Goal: Task Accomplishment & Management: Manage account settings

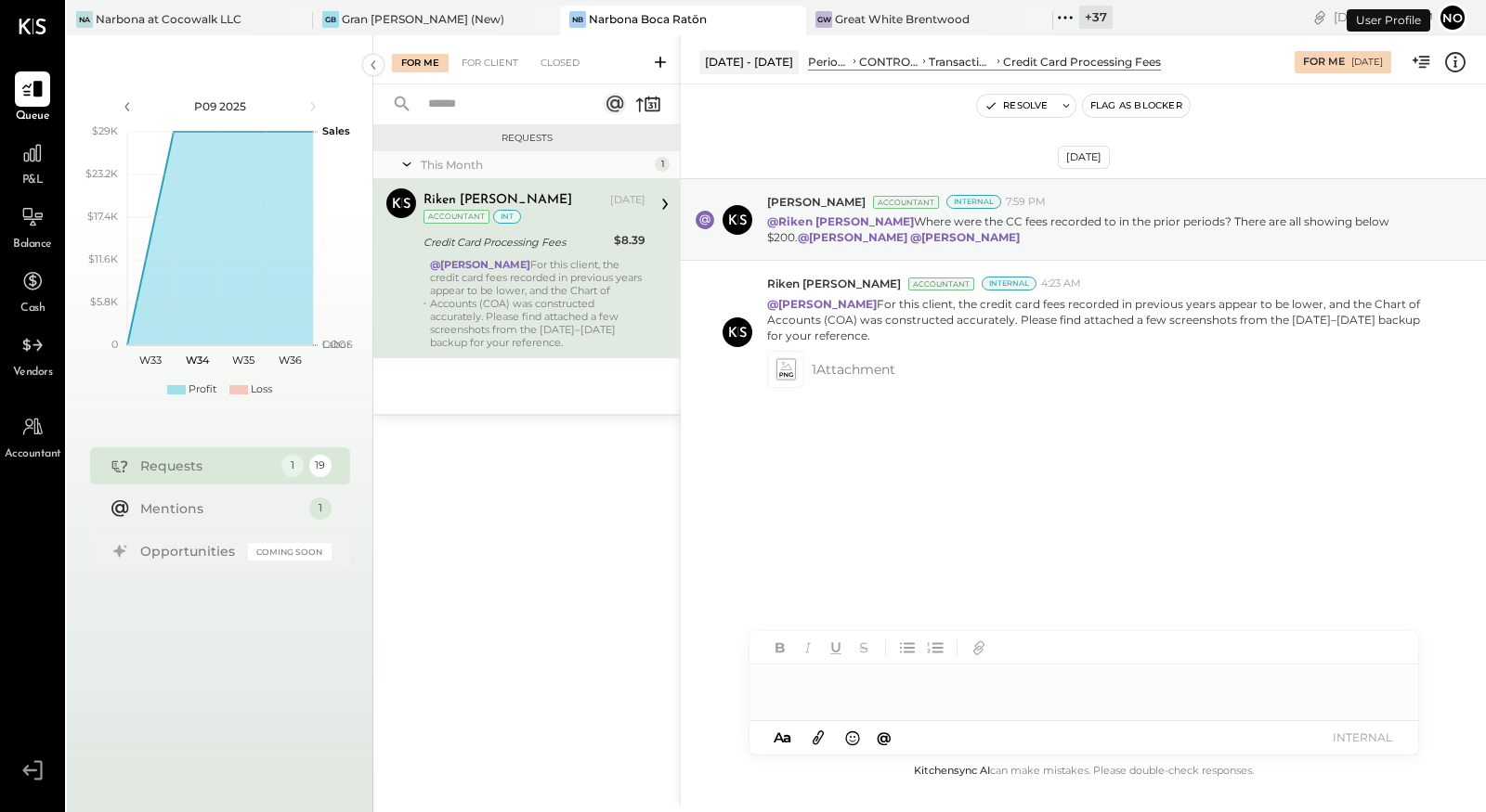
click at [1053, 23] on icon at bounding box center [1065, 18] width 24 height 24
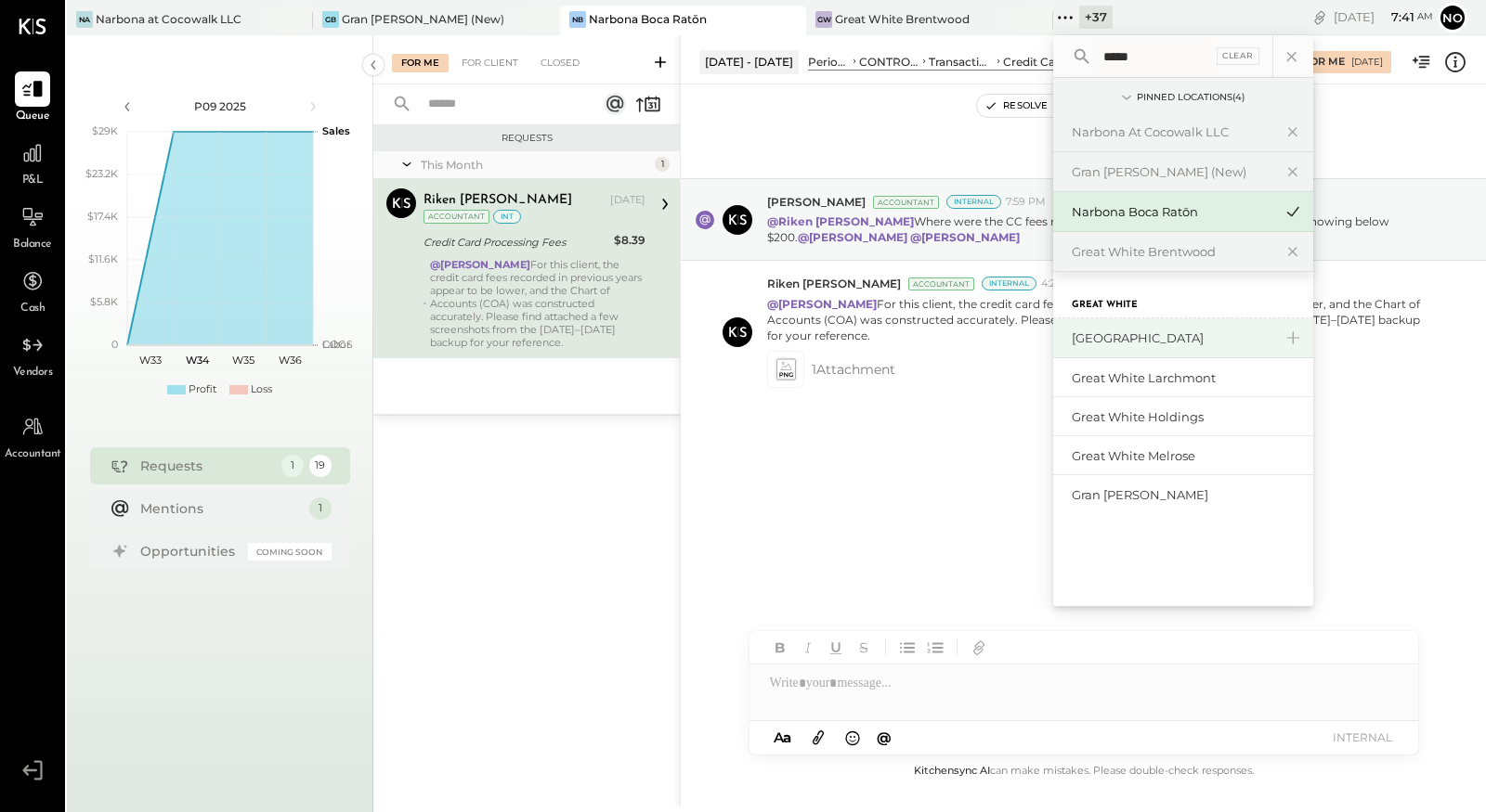
type input "*****"
click at [1111, 347] on div "[GEOGRAPHIC_DATA]" at bounding box center [1183, 338] width 260 height 40
click at [1106, 345] on div "[GEOGRAPHIC_DATA]" at bounding box center [1172, 338] width 201 height 18
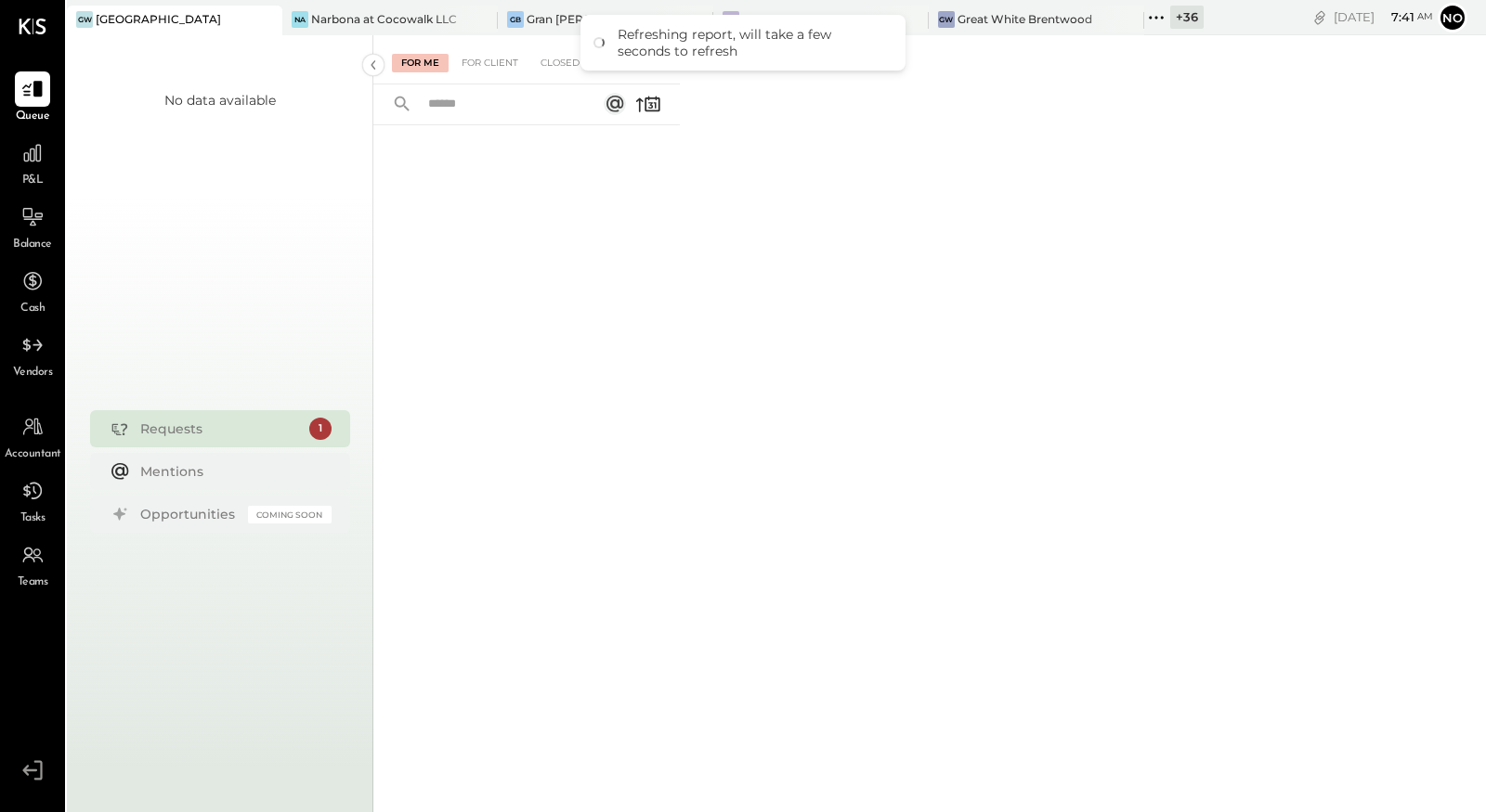
click at [1144, 14] on icon at bounding box center [1156, 18] width 24 height 24
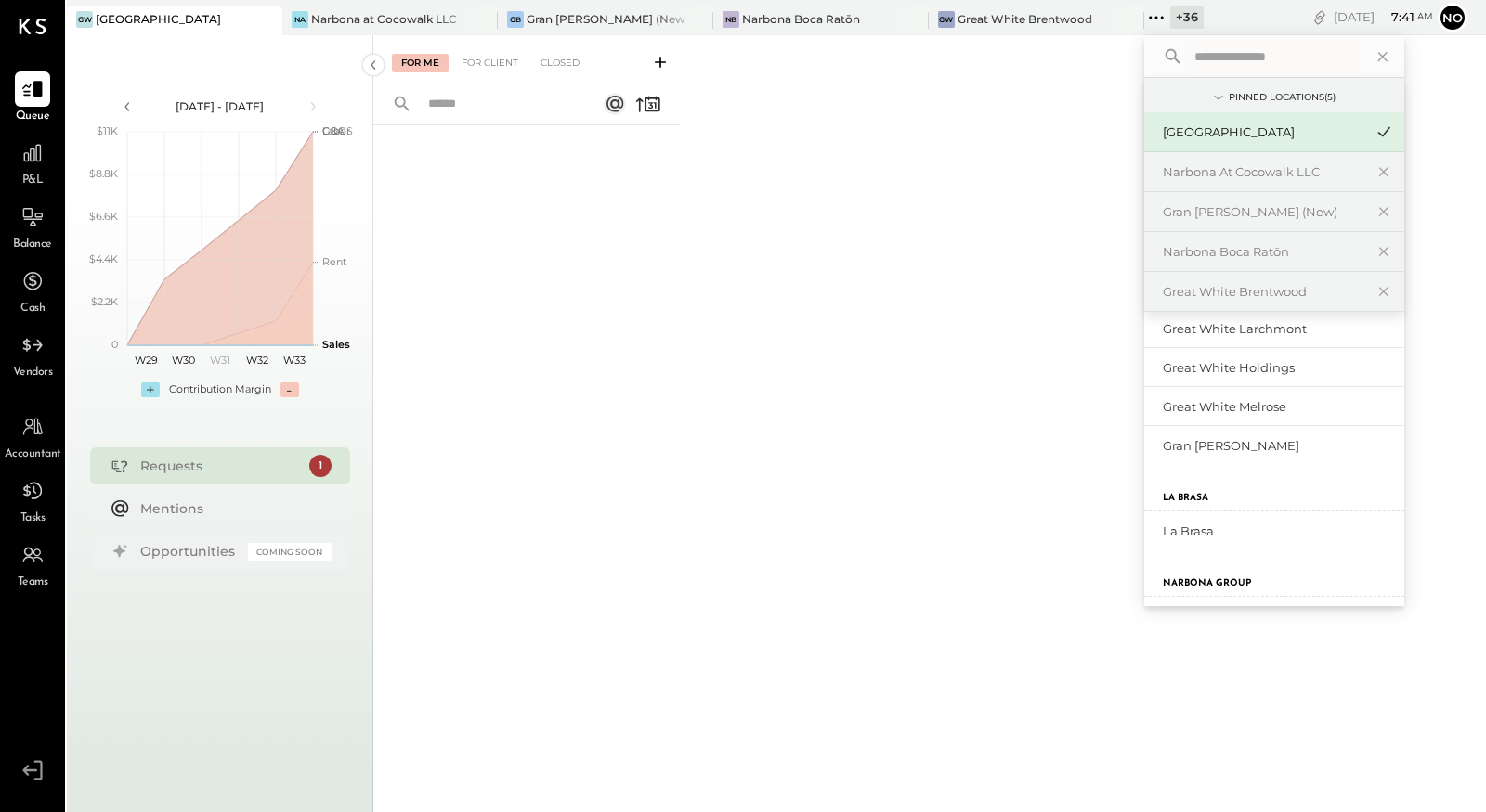
scroll to position [1246, 0]
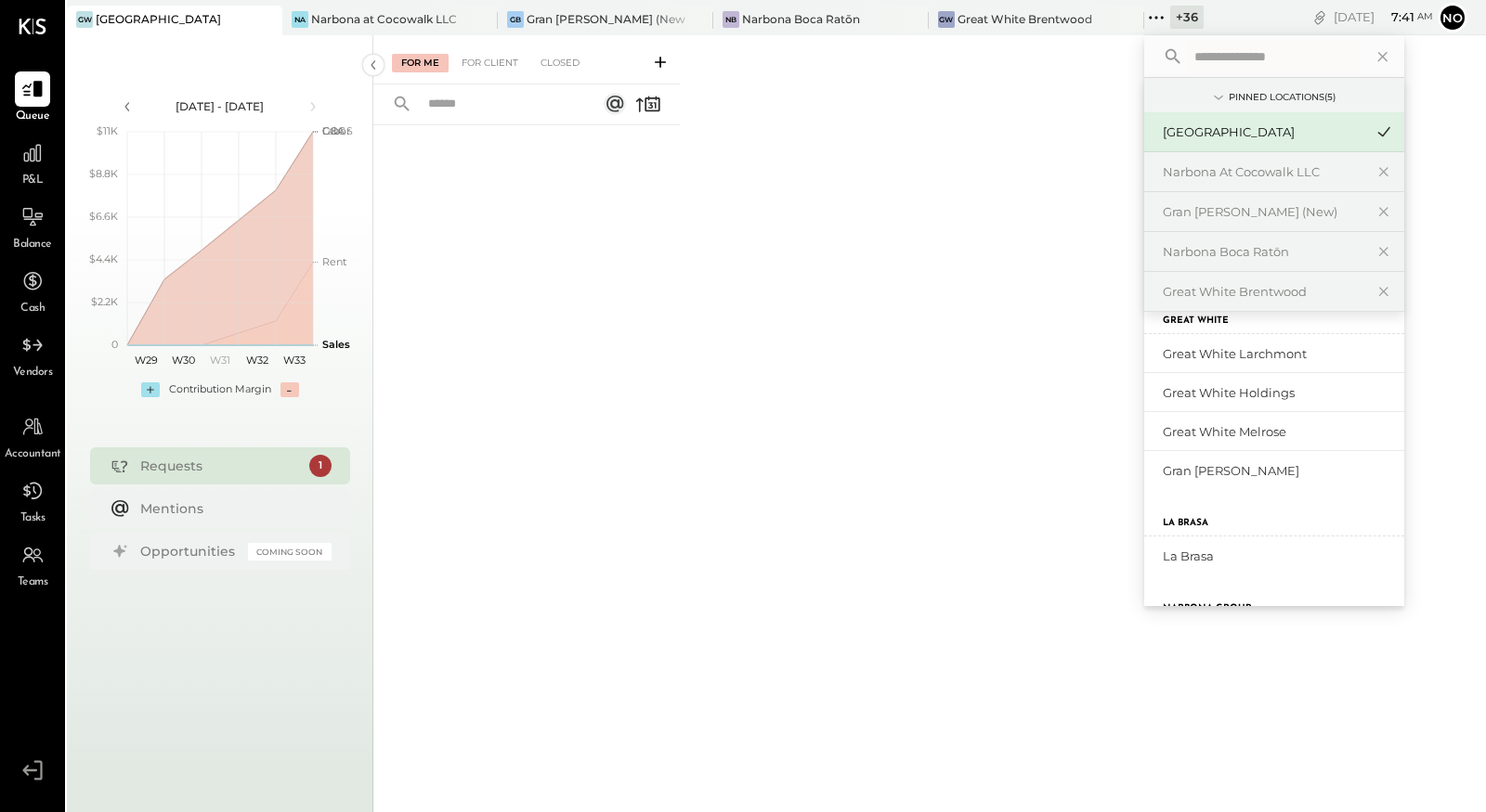
click at [36, 769] on icon at bounding box center [33, 771] width 34 height 28
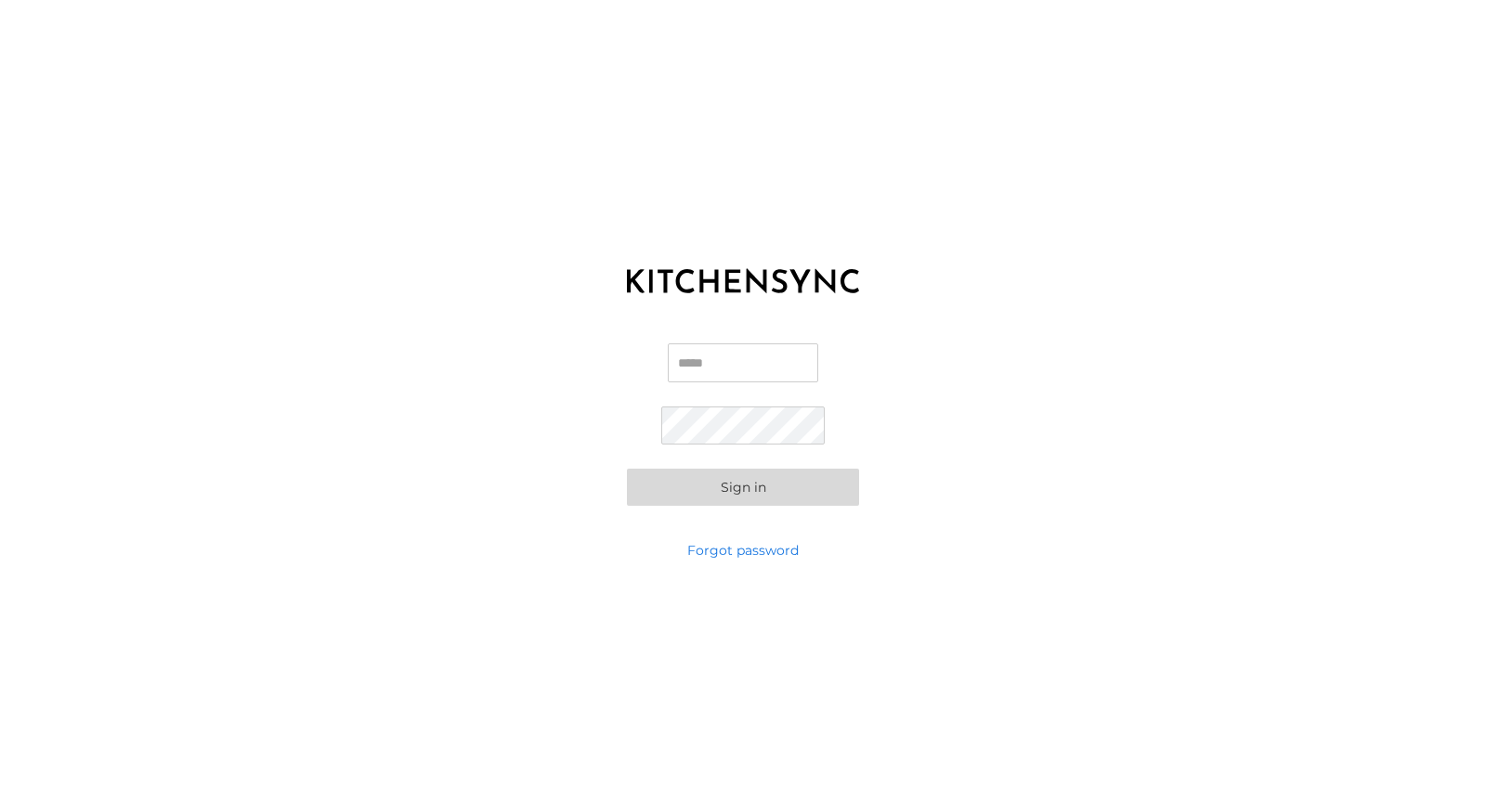
click at [744, 358] on input "Email" at bounding box center [743, 363] width 151 height 39
click at [802, 372] on input "Email" at bounding box center [743, 363] width 151 height 39
click at [0, 812] on com-1password-button at bounding box center [0, 812] width 0 height 0
type input "**********"
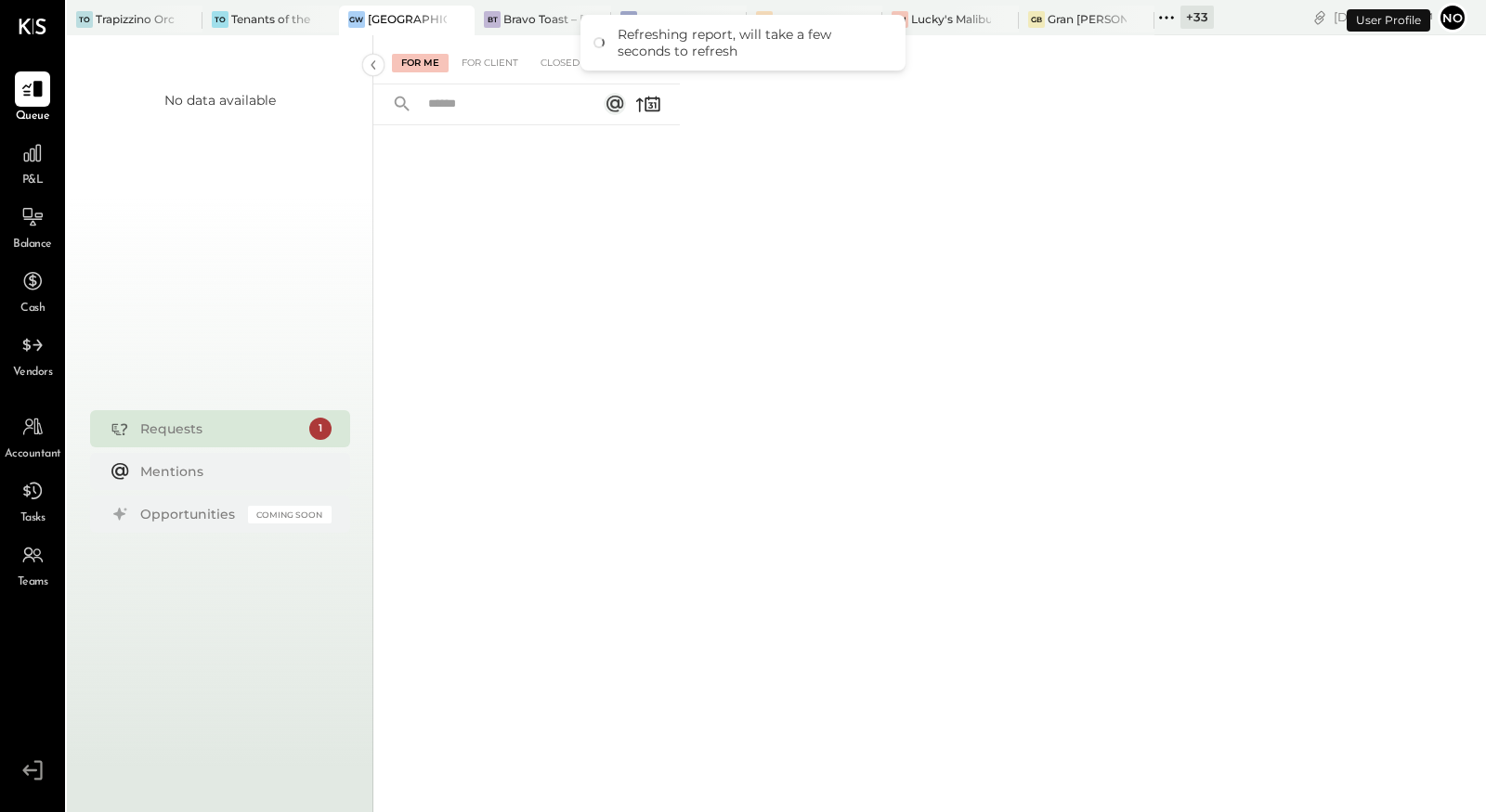
click at [1161, 17] on icon at bounding box center [1160, 17] width 3 height 3
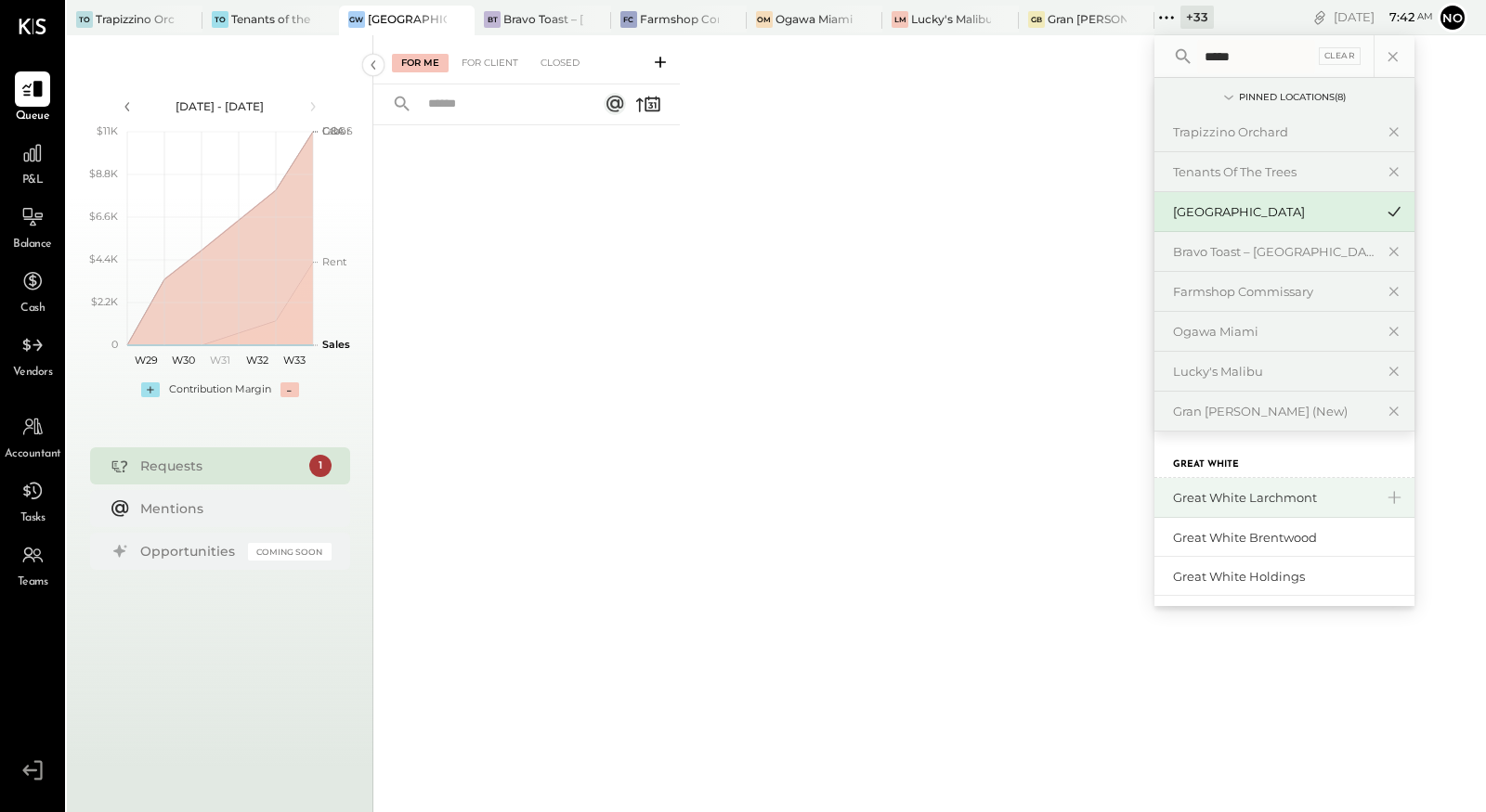
type input "*****"
click at [1288, 502] on div "Great White Larchmont" at bounding box center [1273, 497] width 201 height 18
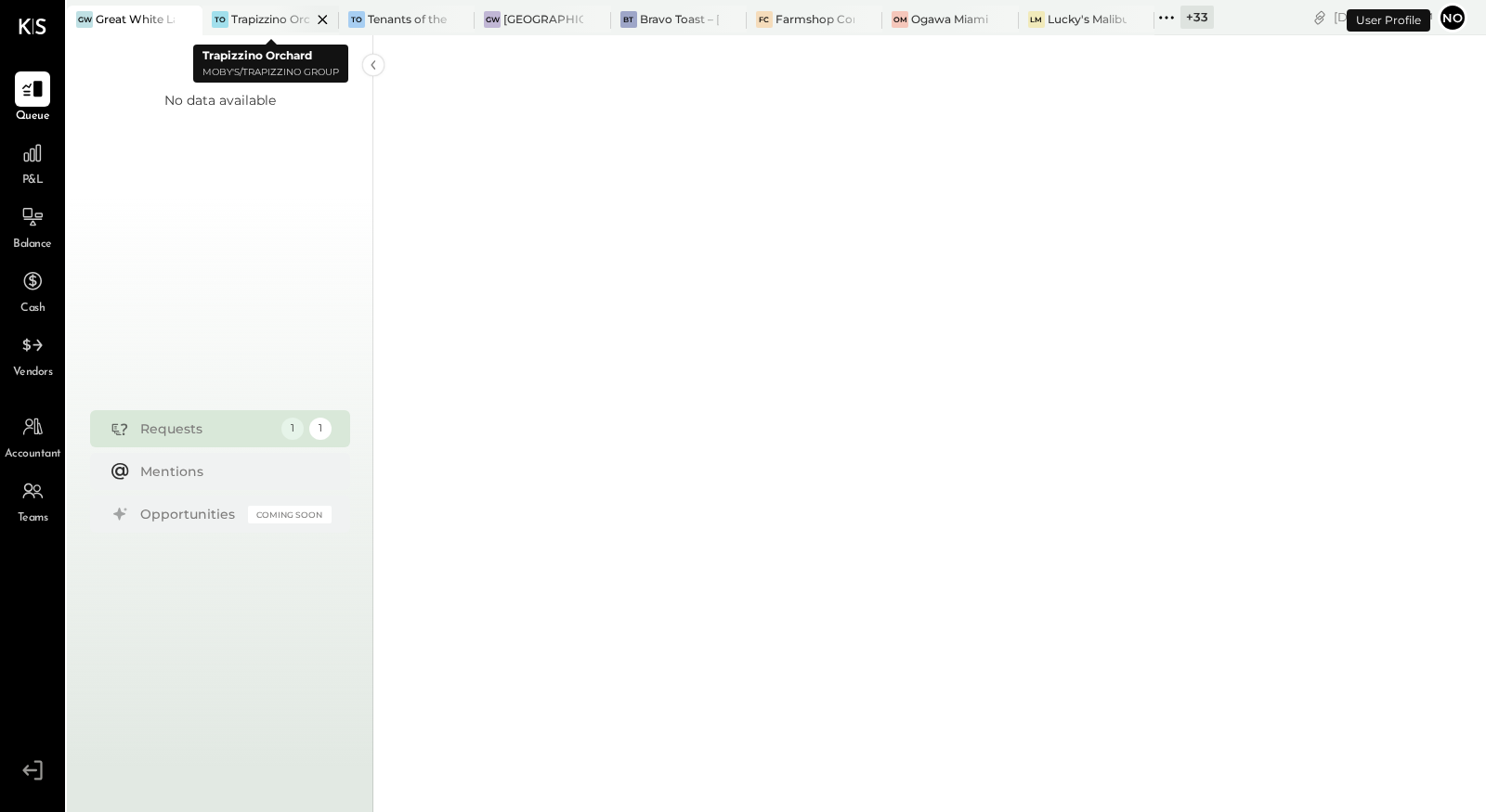
click at [321, 21] on icon at bounding box center [322, 20] width 23 height 22
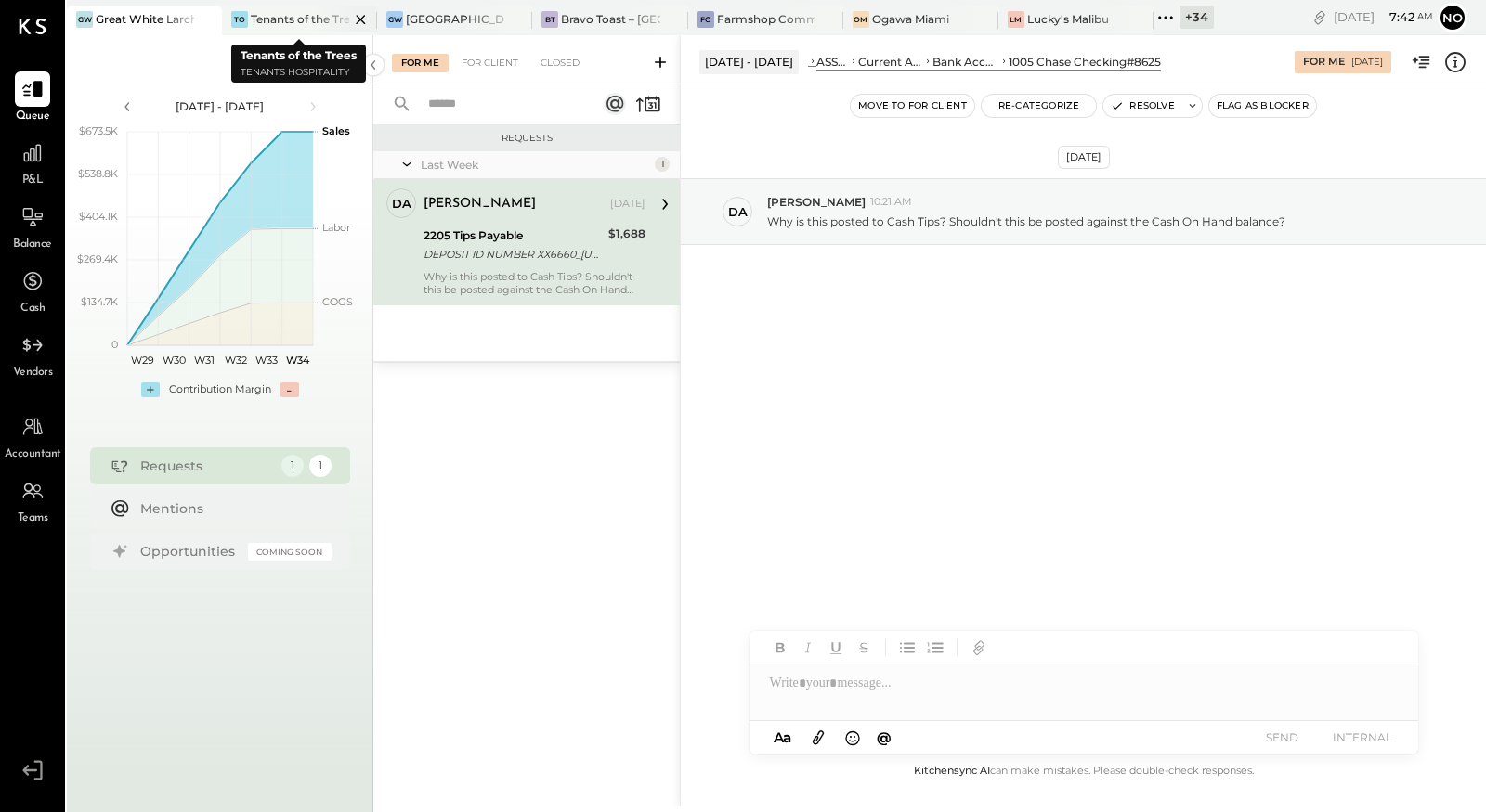
click at [358, 21] on icon at bounding box center [361, 20] width 23 height 22
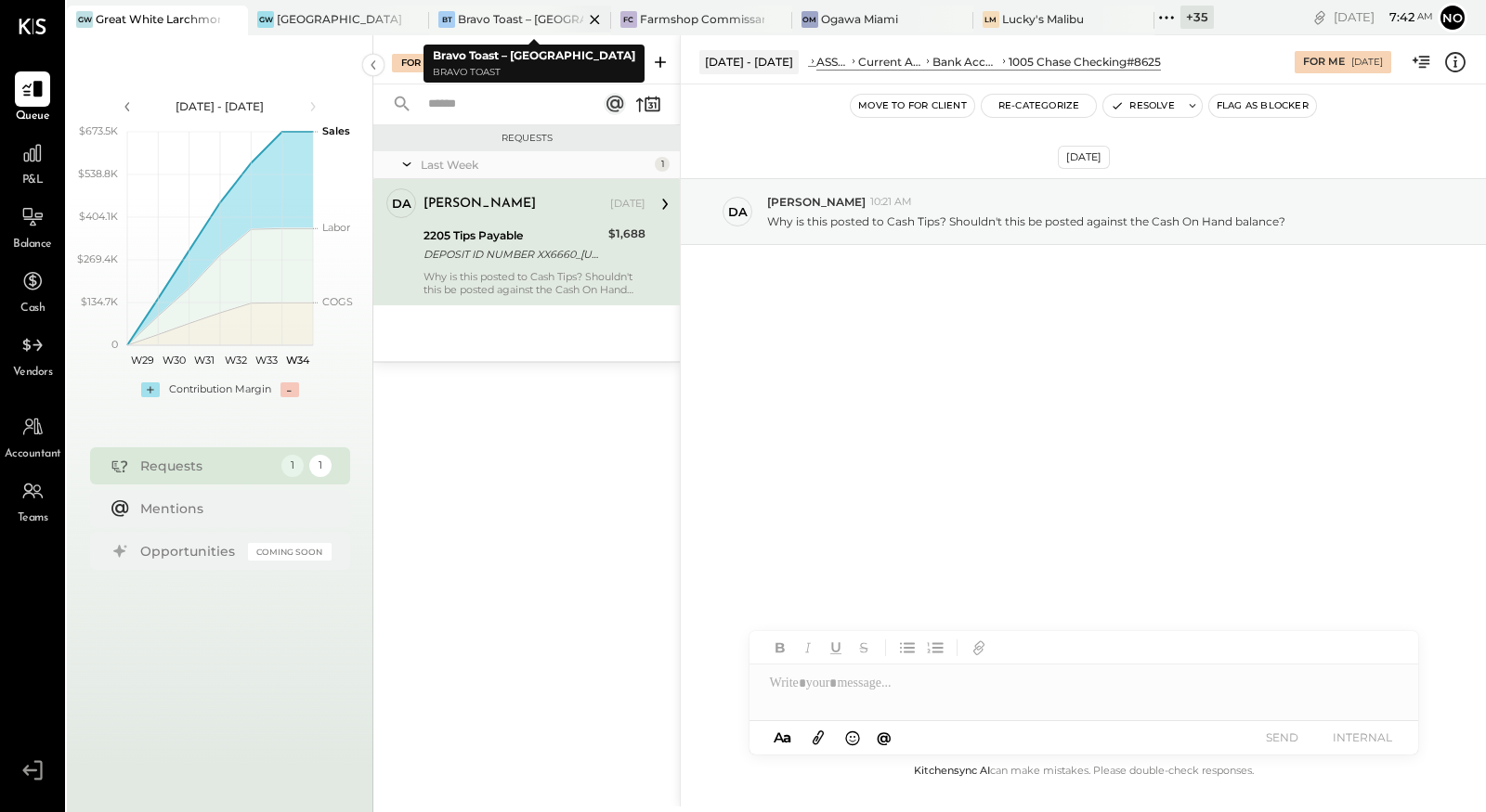
click at [592, 21] on icon at bounding box center [595, 20] width 23 height 22
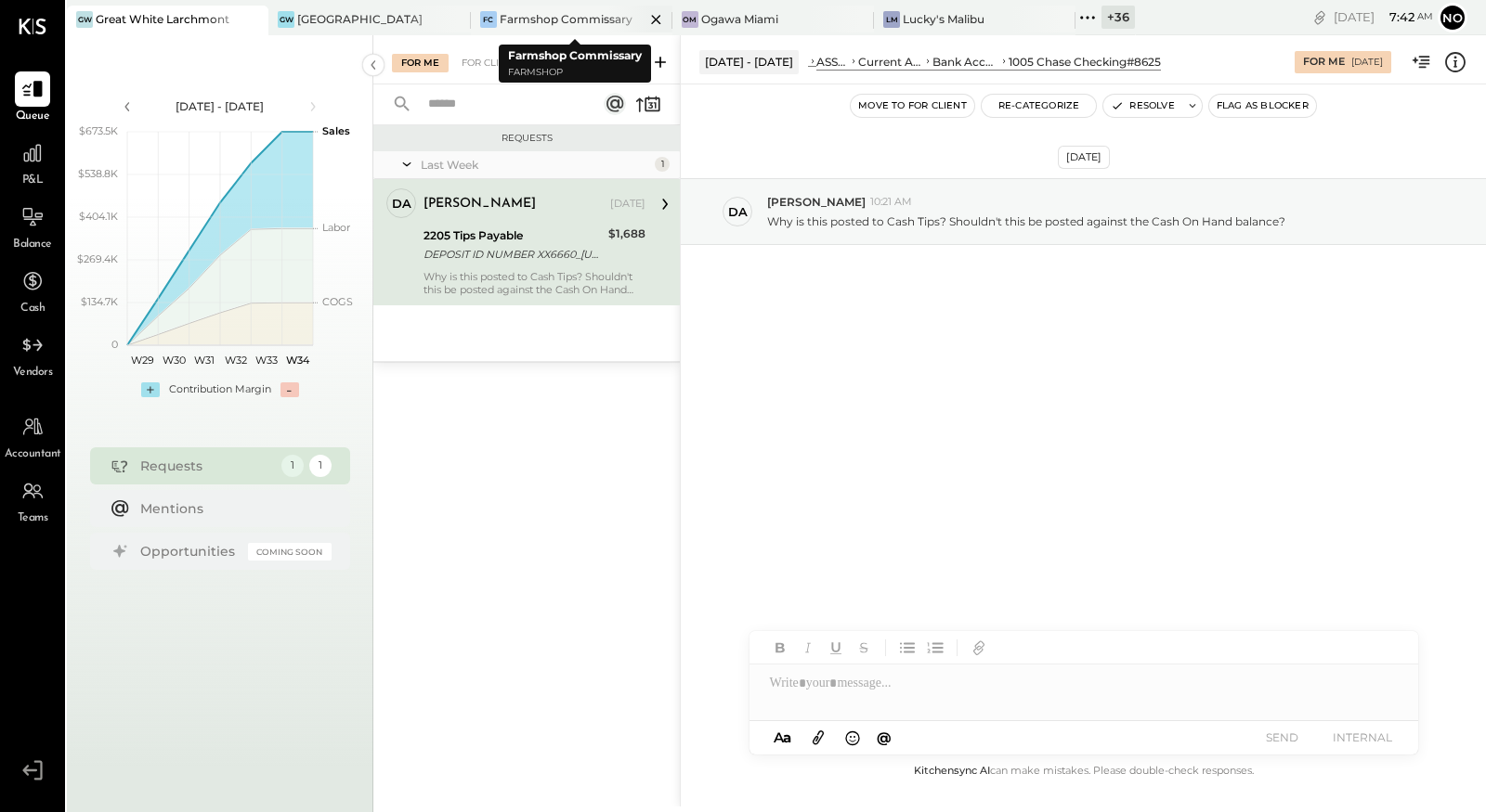
click at [658, 15] on icon at bounding box center [656, 20] width 23 height 22
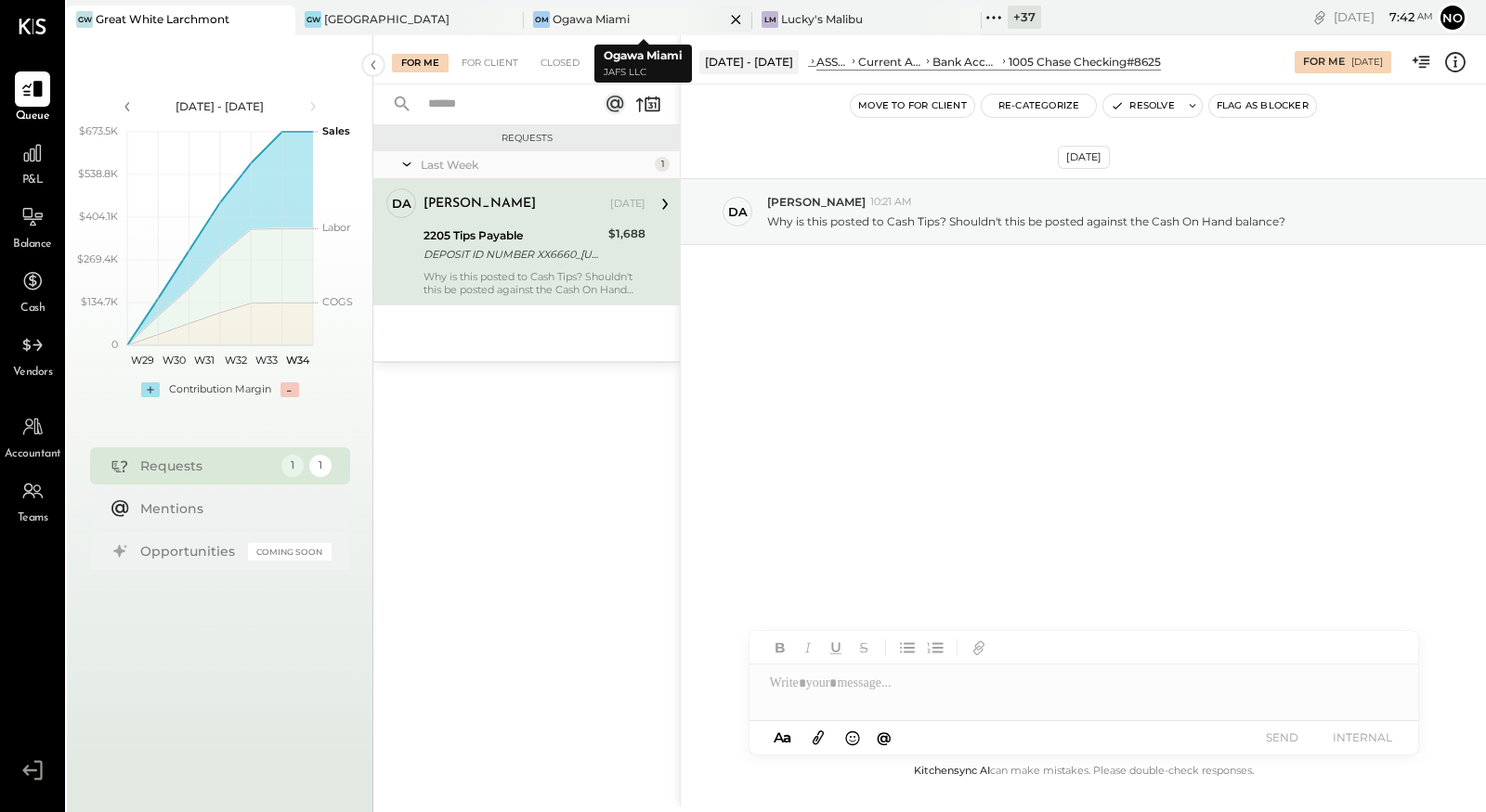
click at [736, 21] on icon at bounding box center [736, 20] width 23 height 22
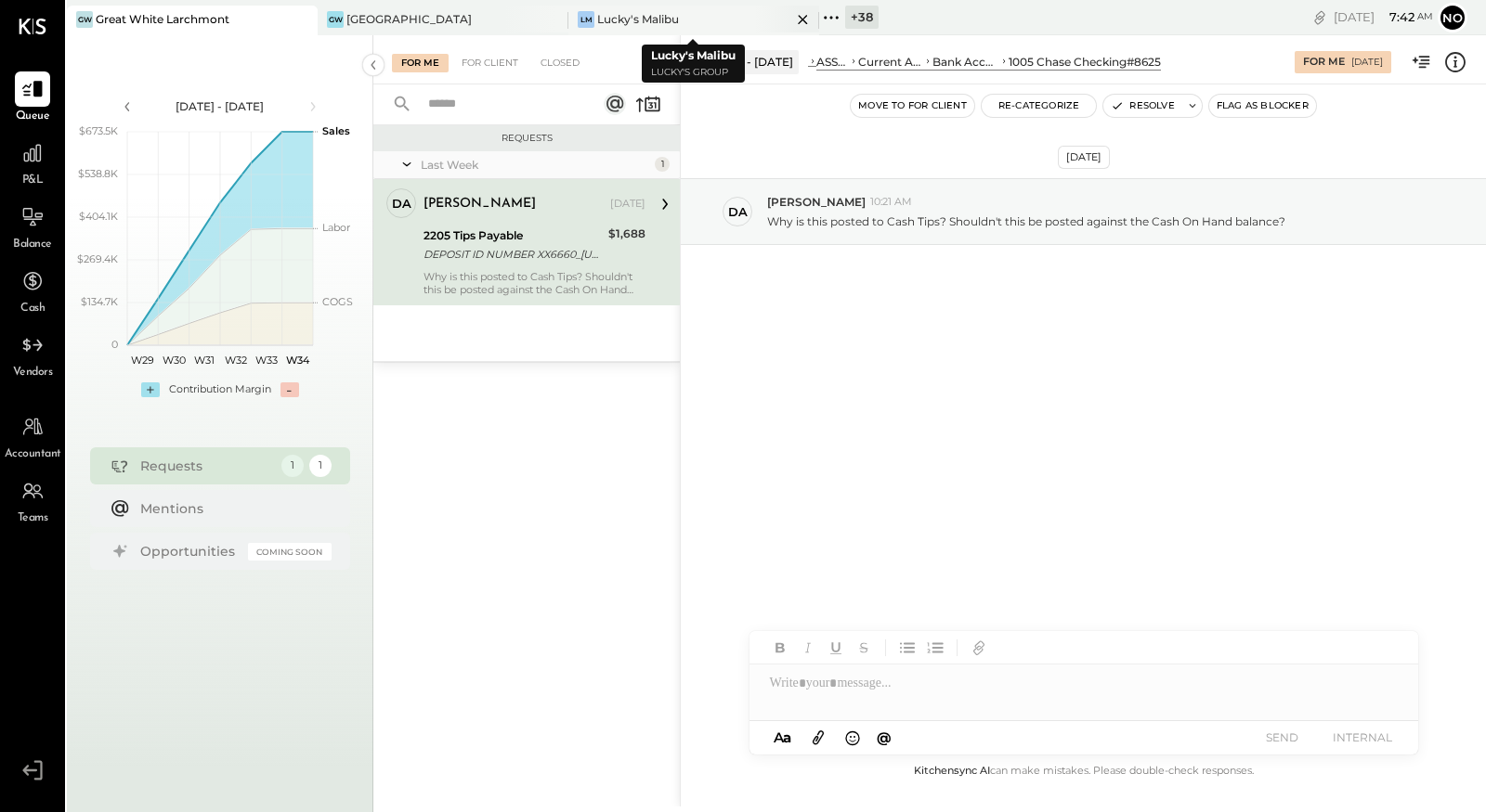
click at [305, 20] on icon at bounding box center [301, 20] width 9 height 9
click at [442, 24] on div "[GEOGRAPHIC_DATA]" at bounding box center [409, 19] width 126 height 16
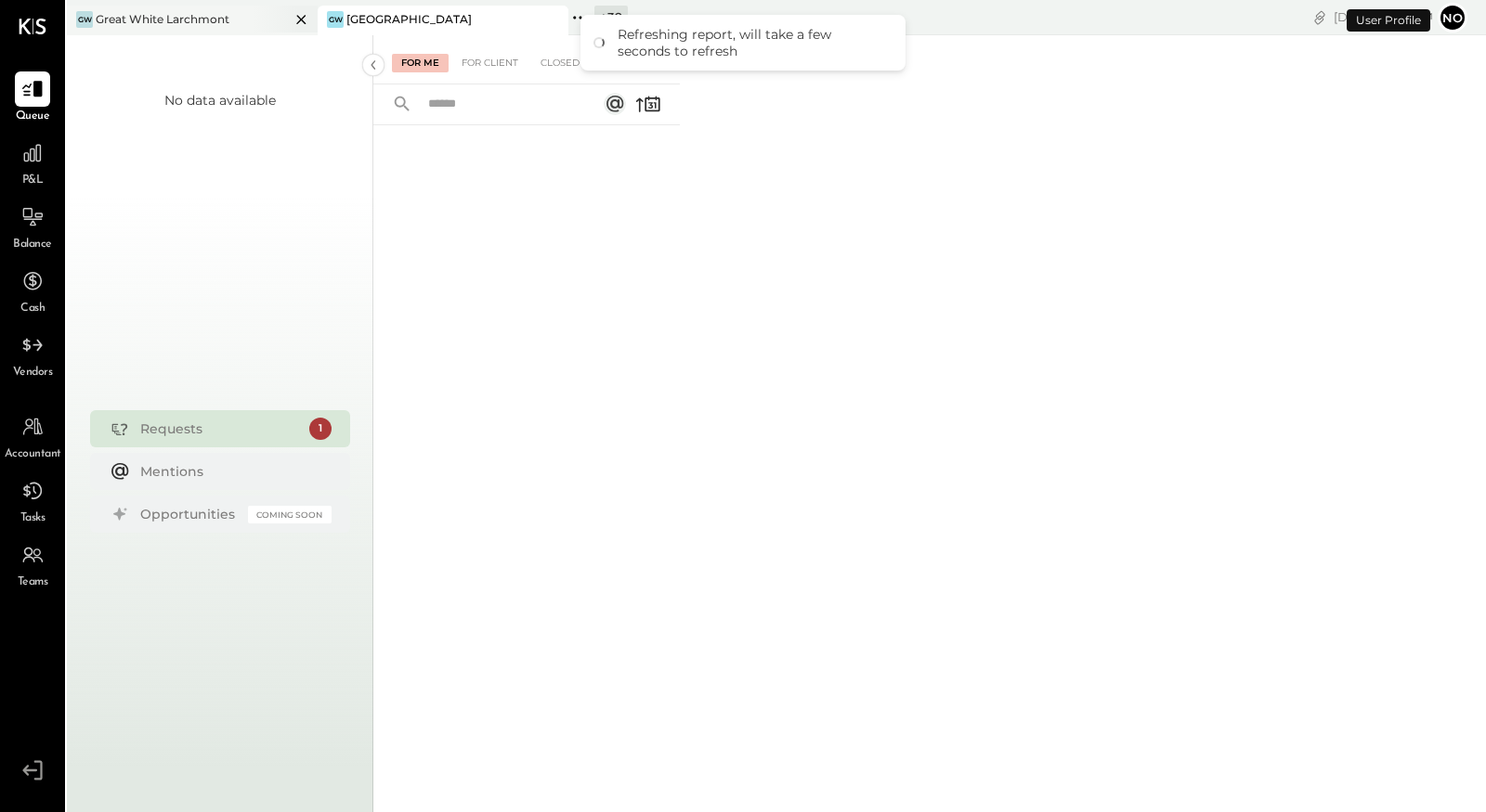
click at [195, 15] on div "Great White Larchmont" at bounding box center [162, 19] width 134 height 16
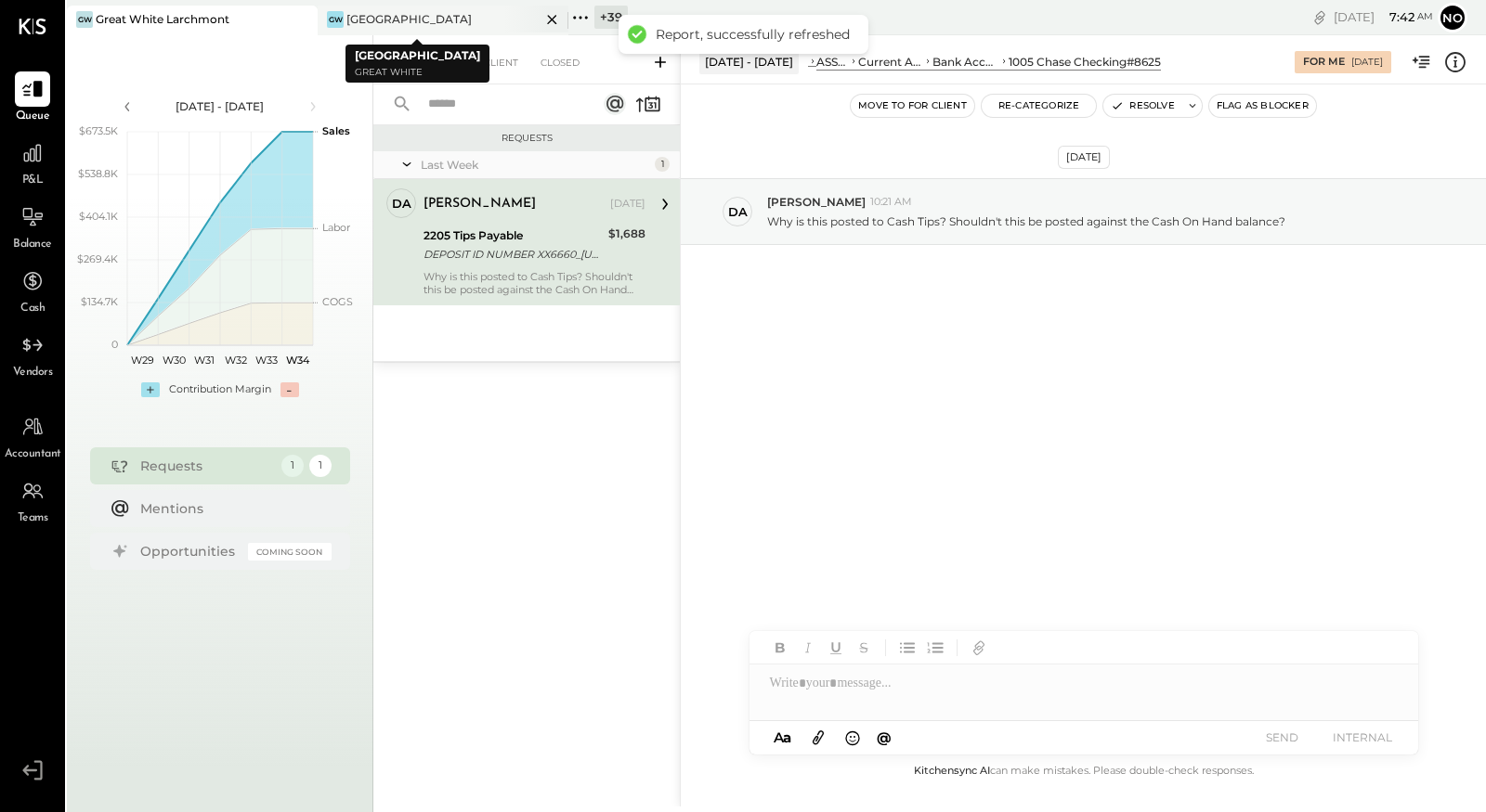
click at [402, 18] on div "[GEOGRAPHIC_DATA]" at bounding box center [409, 19] width 126 height 16
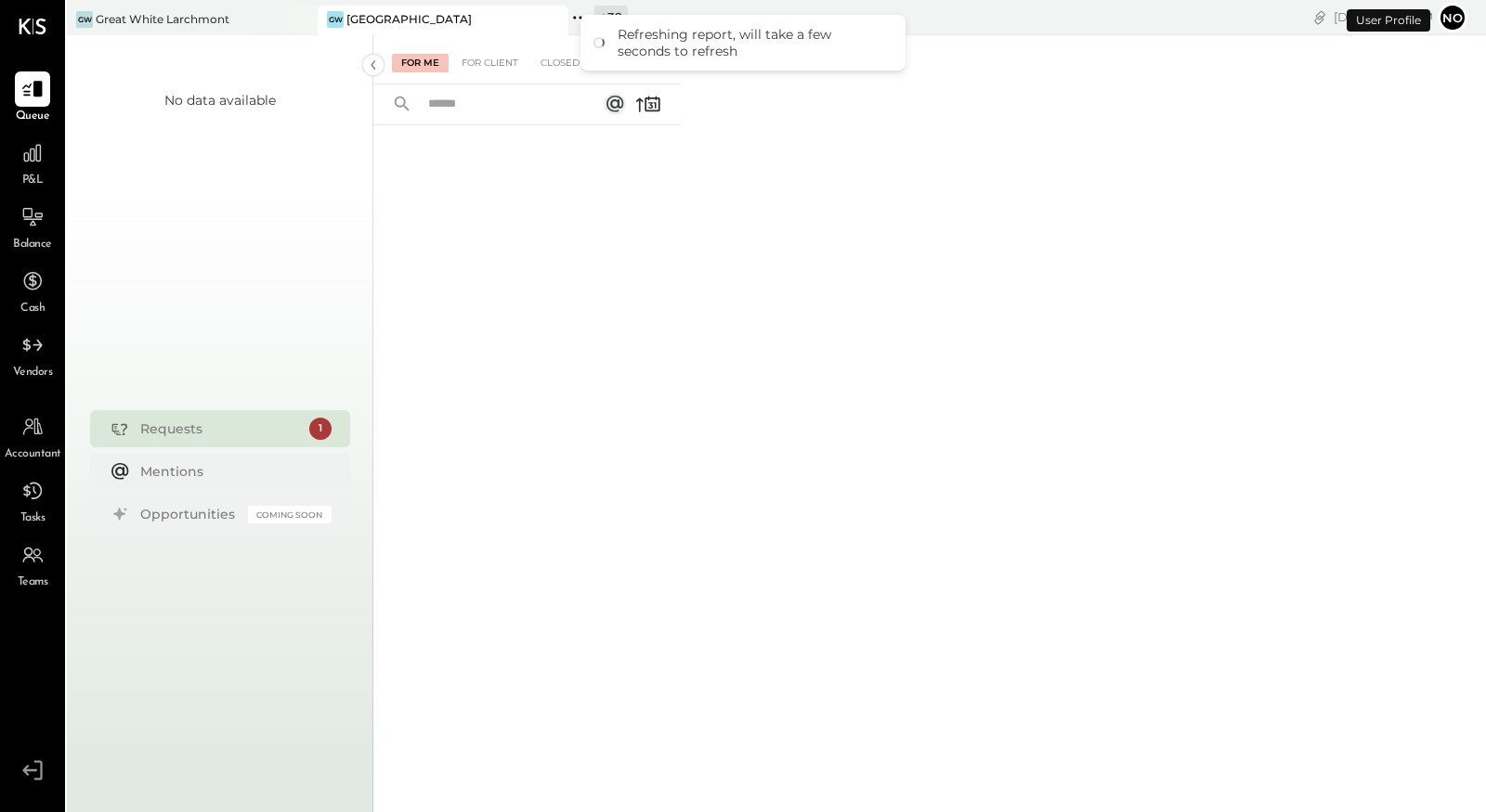
click at [576, 18] on icon at bounding box center [581, 18] width 24 height 24
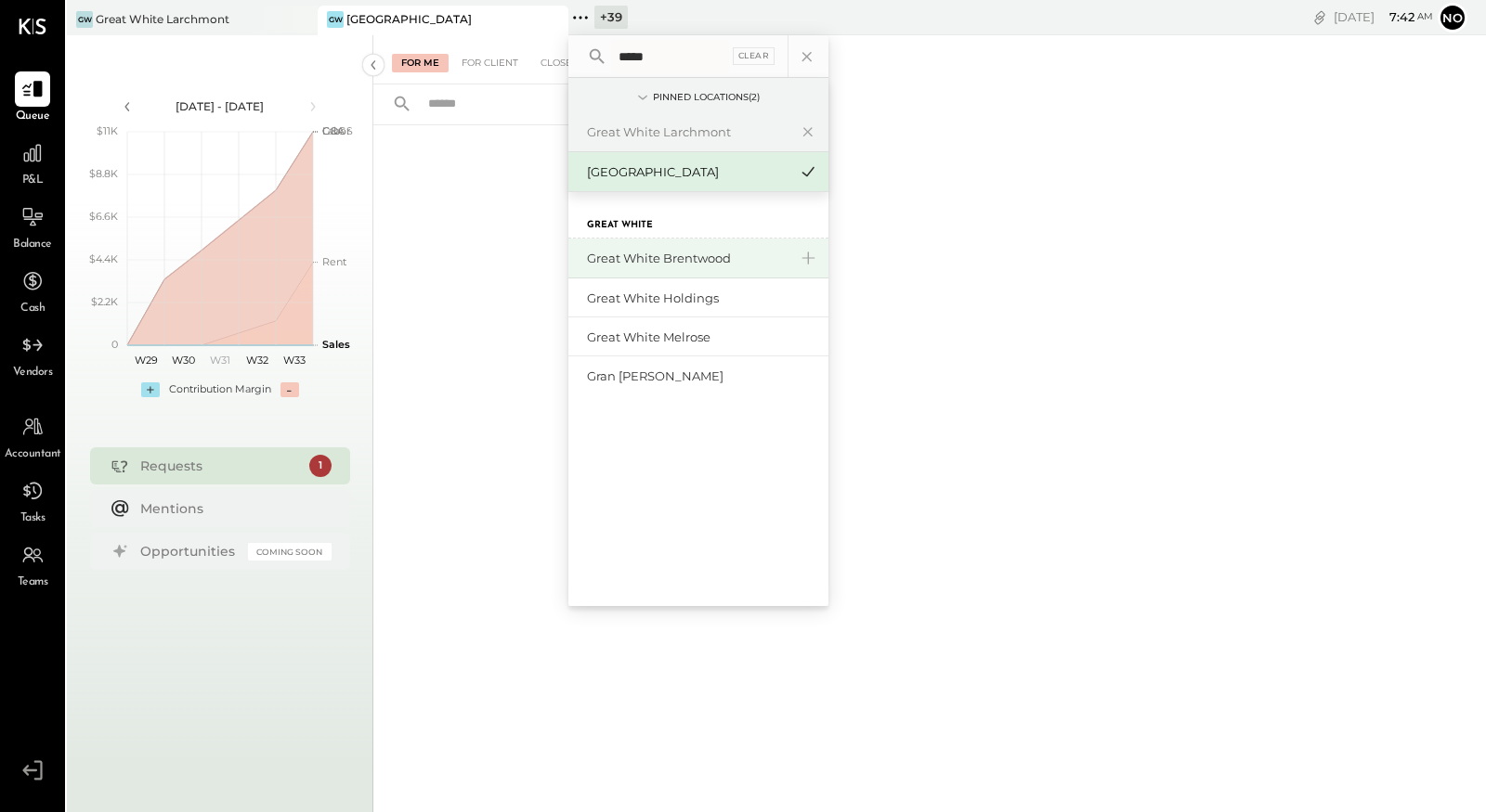
type input "*****"
click at [736, 256] on div "Great White Brentwood" at bounding box center [688, 258] width 201 height 18
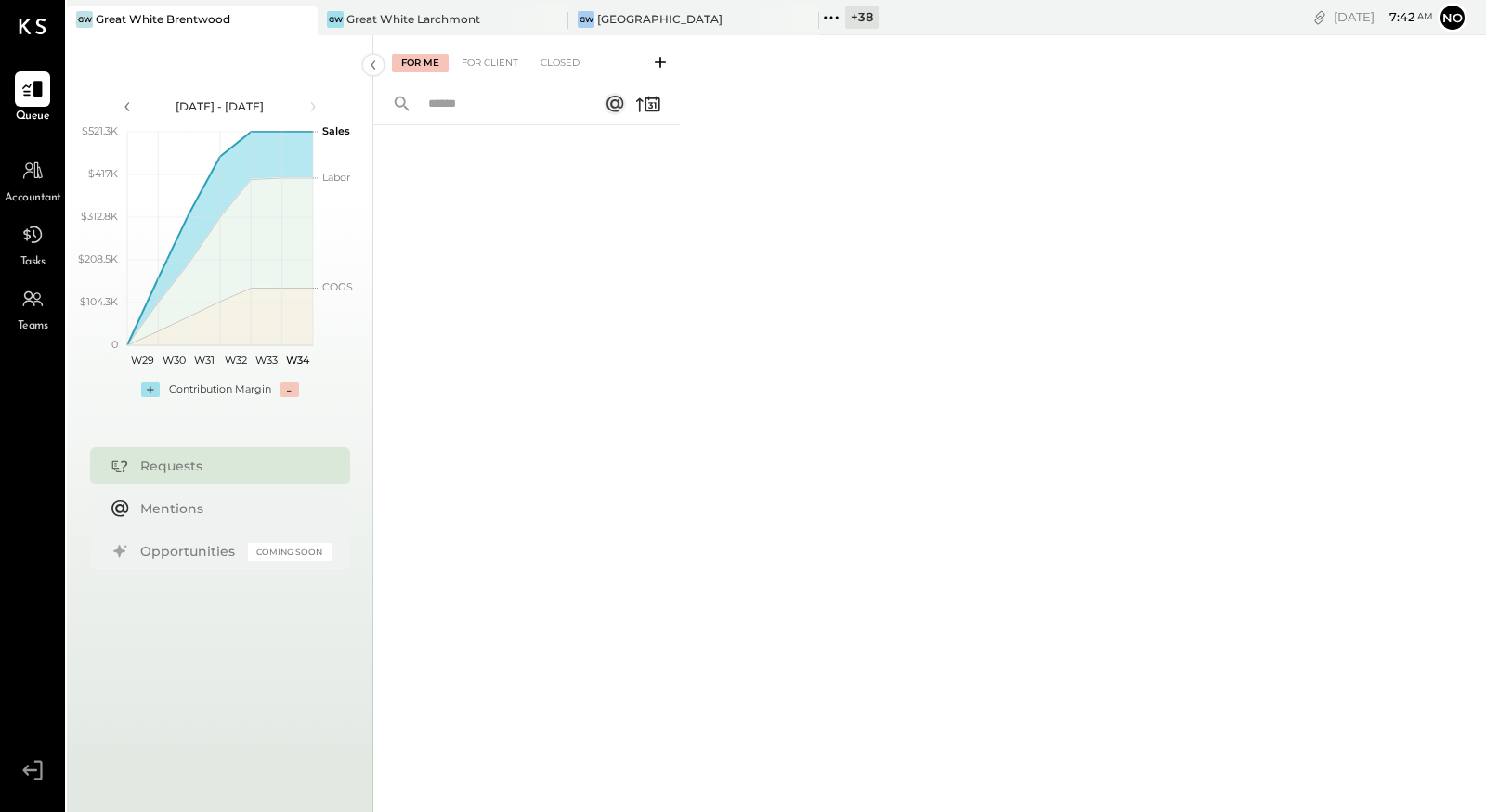
click at [830, 15] on icon at bounding box center [831, 18] width 24 height 24
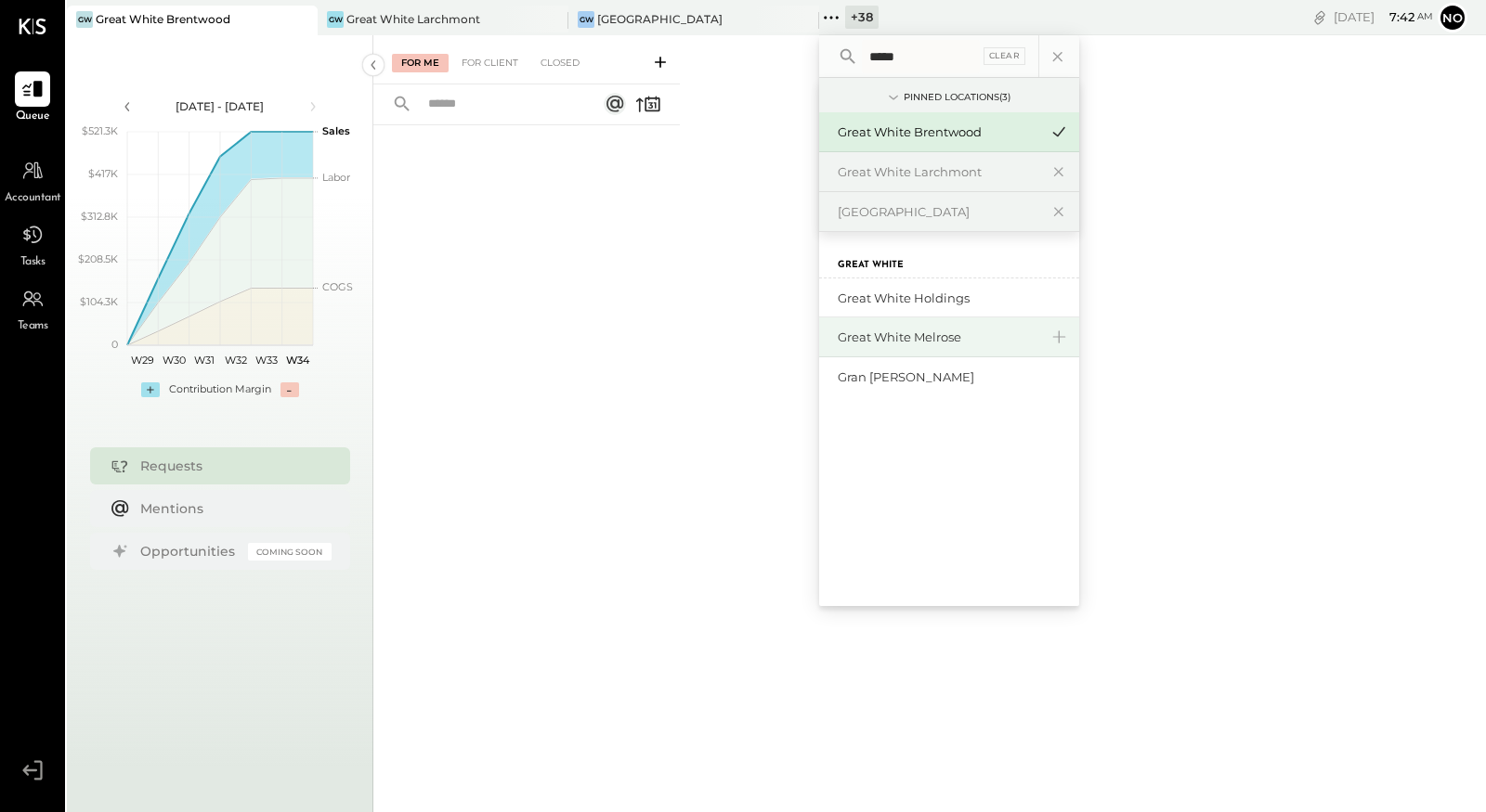
type input "*****"
click at [959, 334] on div "Great White Melrose" at bounding box center [938, 337] width 201 height 18
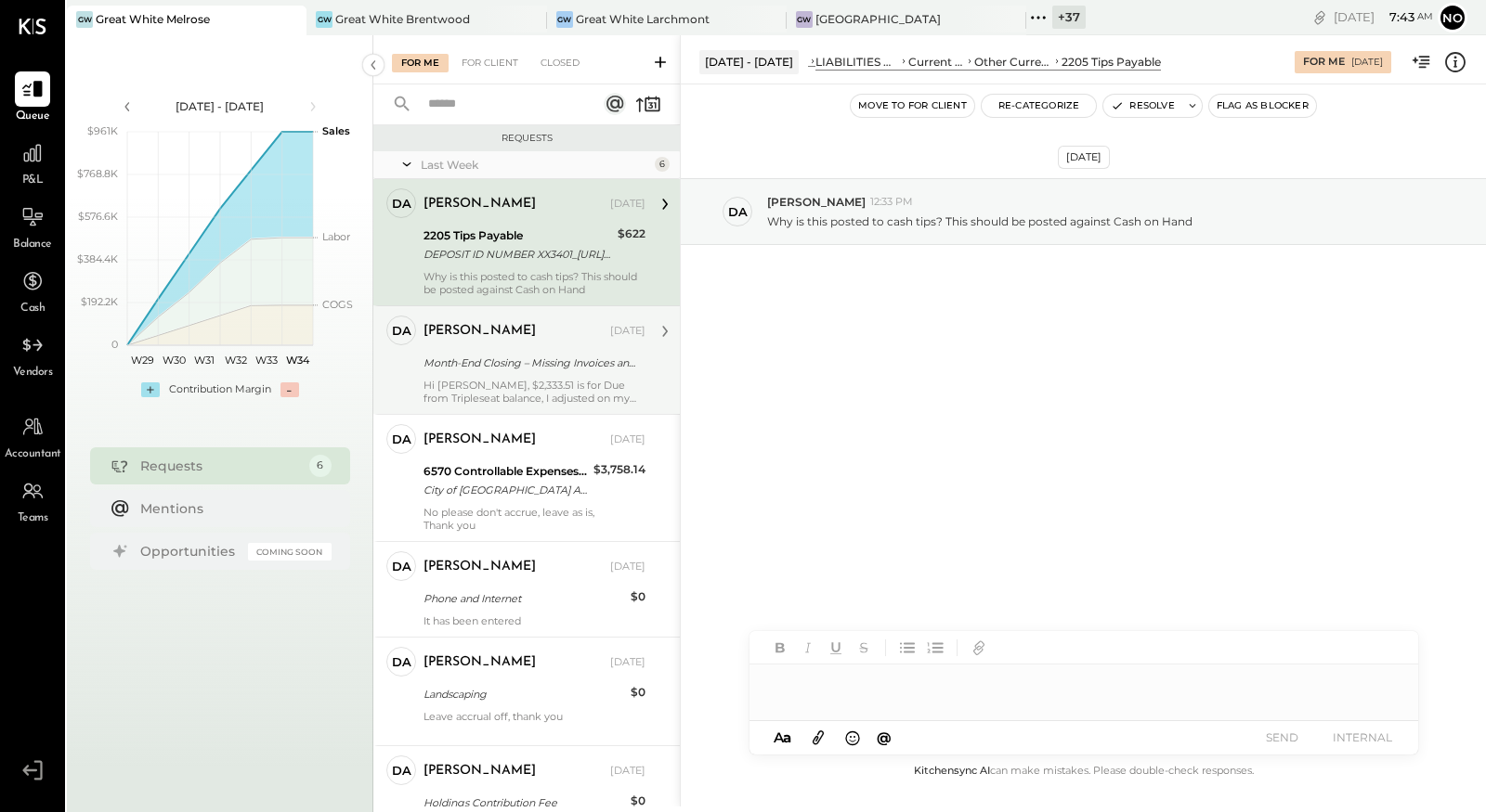
click at [546, 362] on div "Month-End Closing – Missing Invoices and Review Points" at bounding box center [531, 363] width 216 height 19
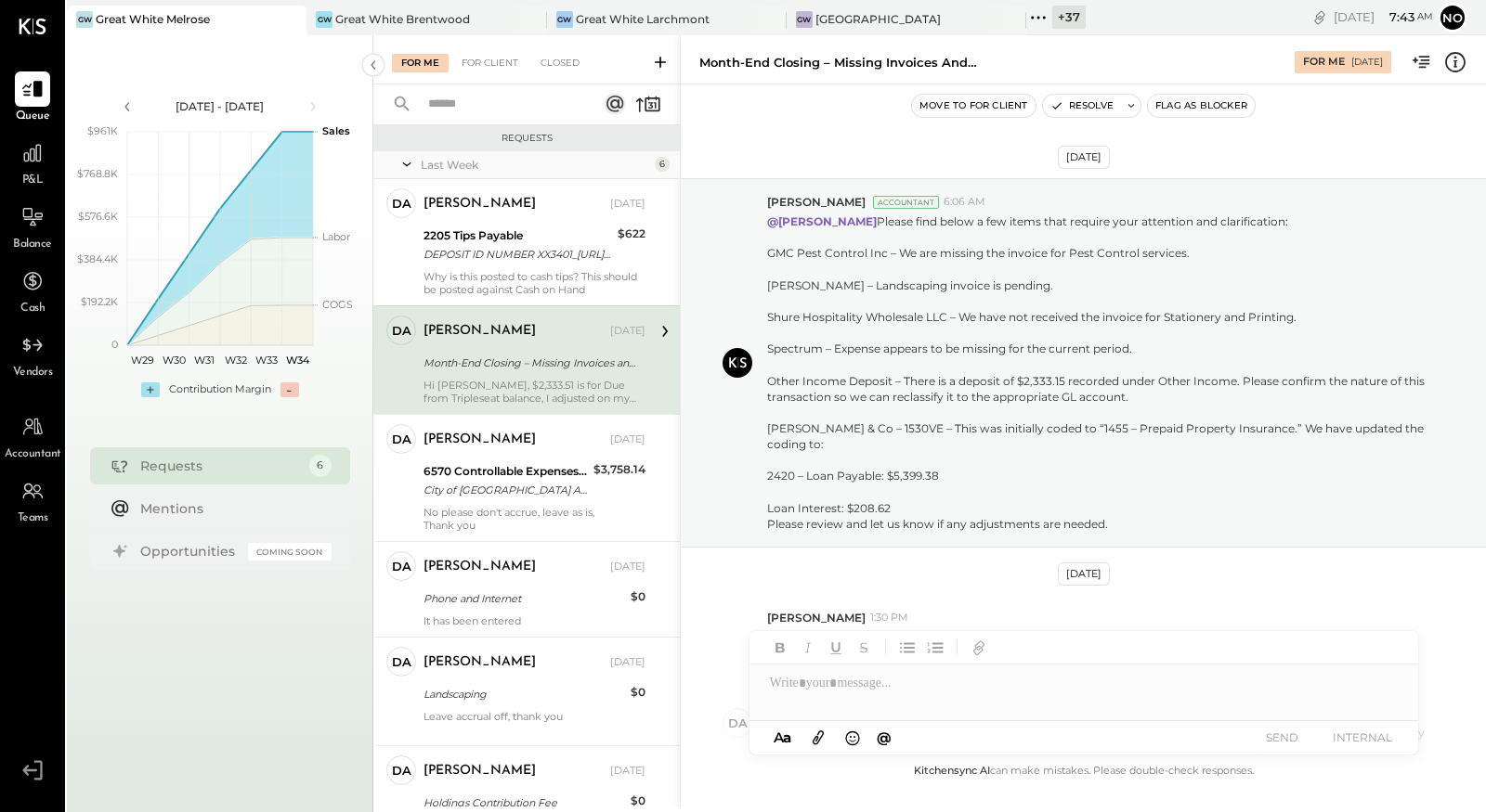
scroll to position [211, 0]
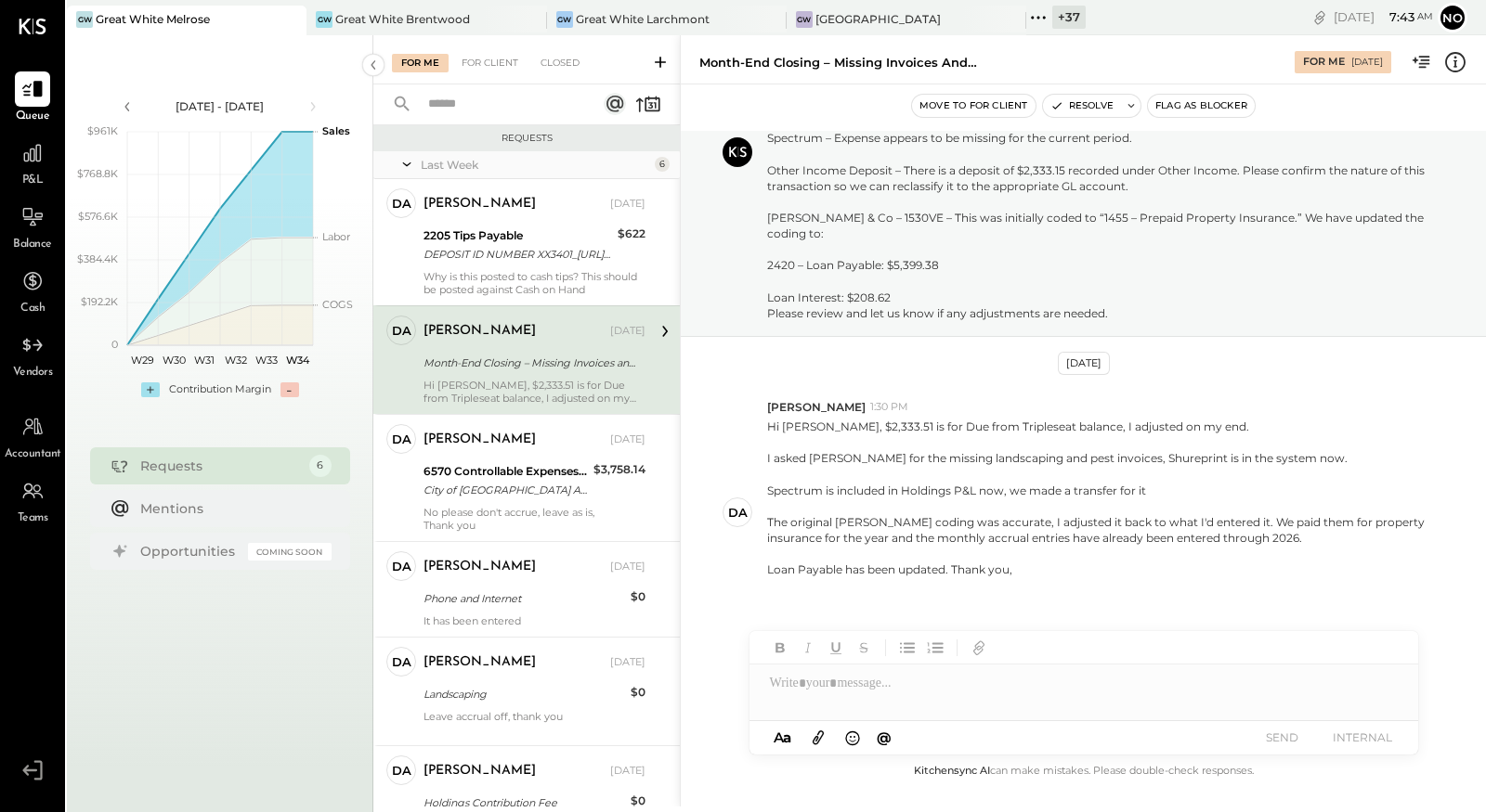
click at [1039, 16] on icon at bounding box center [1037, 17] width 3 height 3
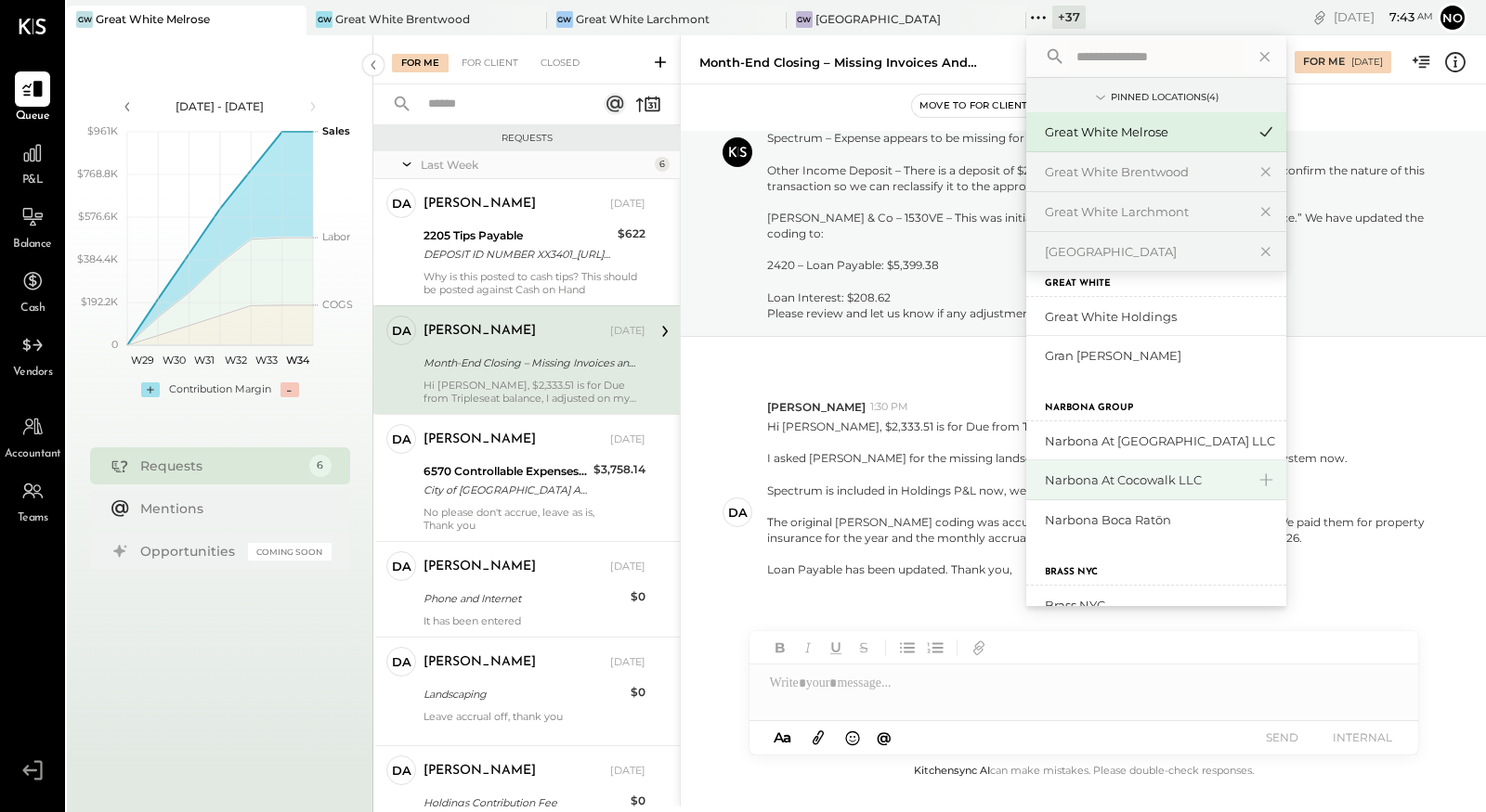
scroll to position [1400, 0]
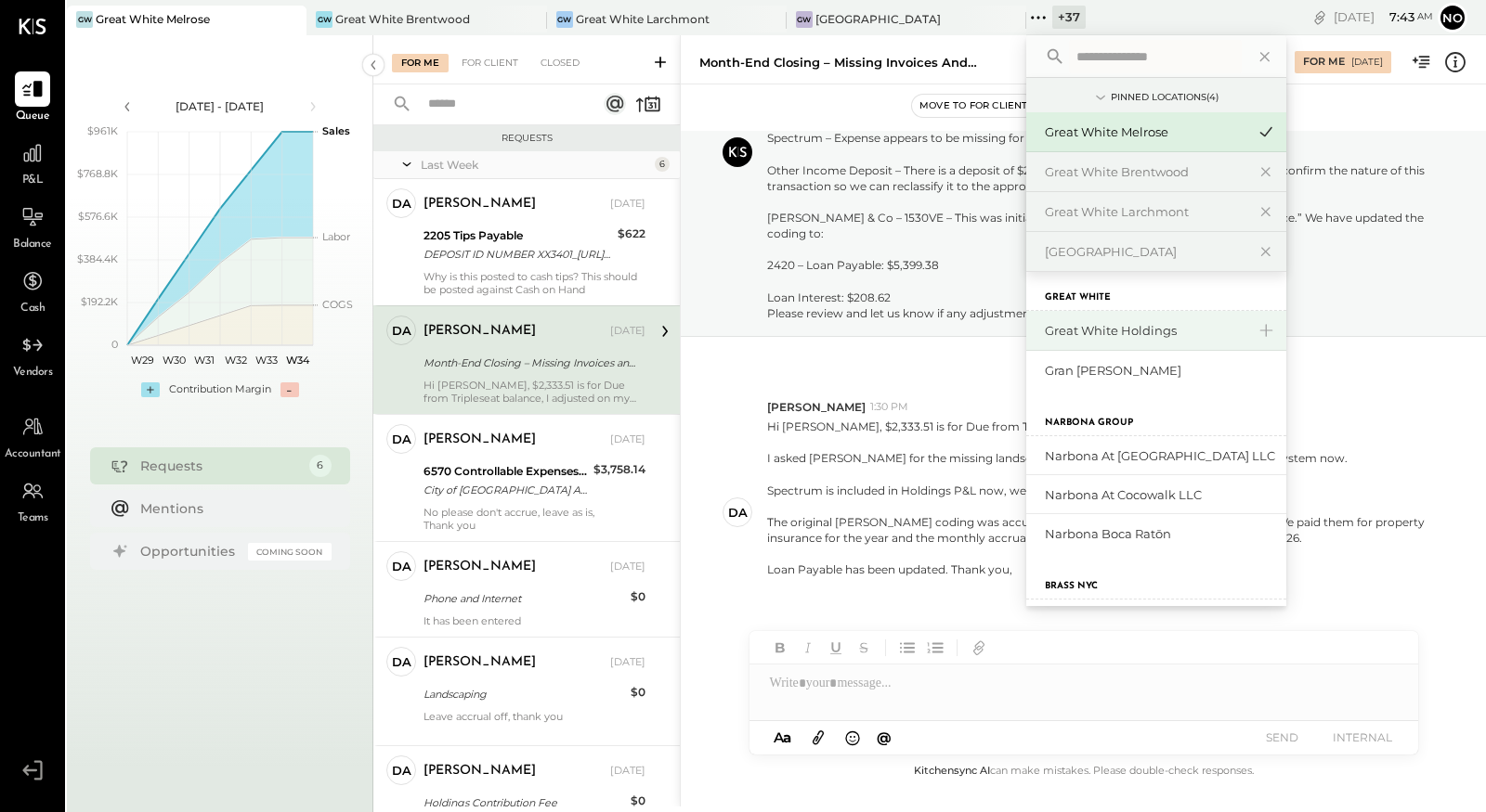
click at [1141, 329] on div "Great White Holdings" at bounding box center [1145, 331] width 201 height 18
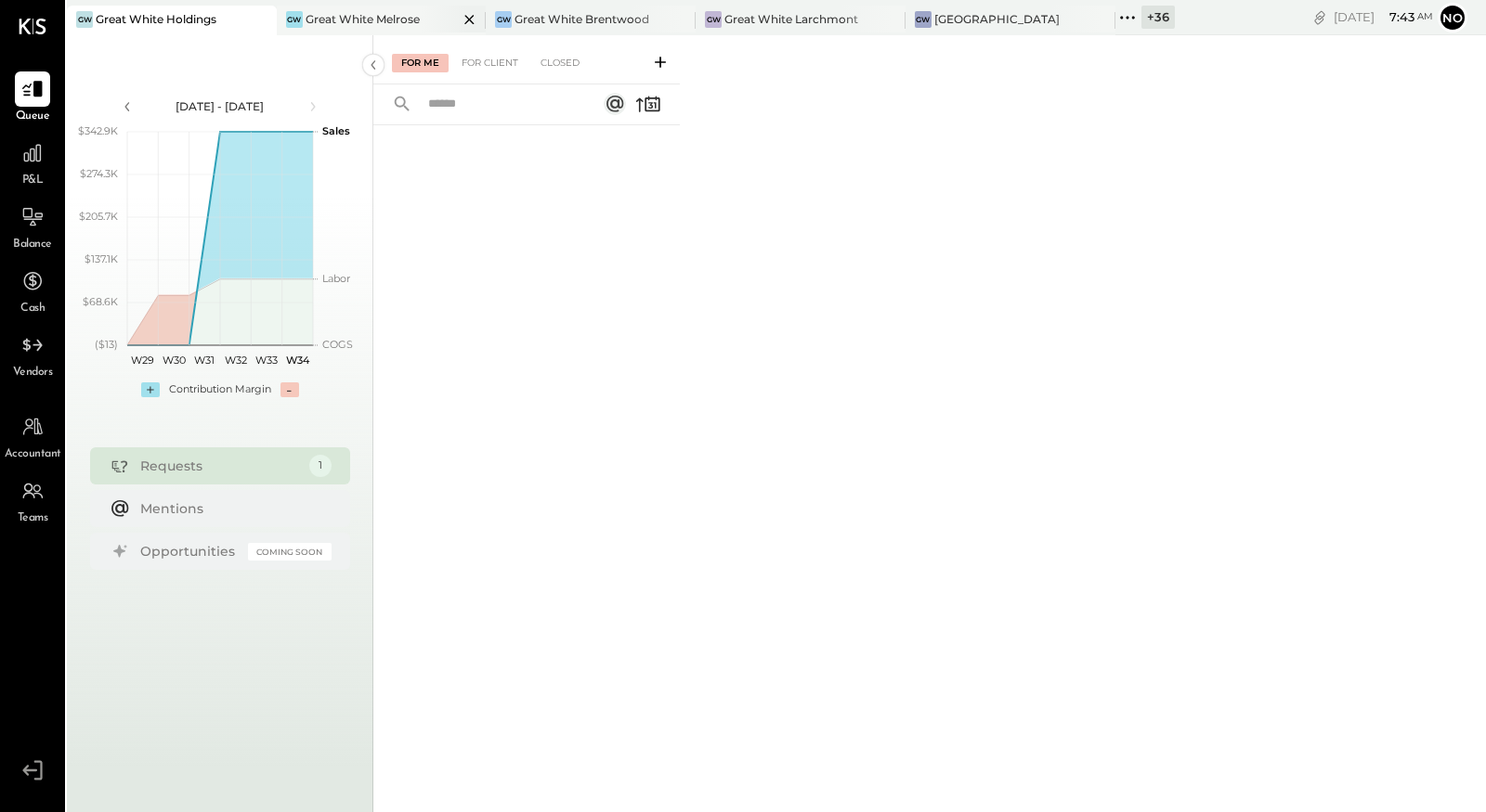
click at [372, 12] on div "Great White Melrose" at bounding box center [363, 19] width 114 height 16
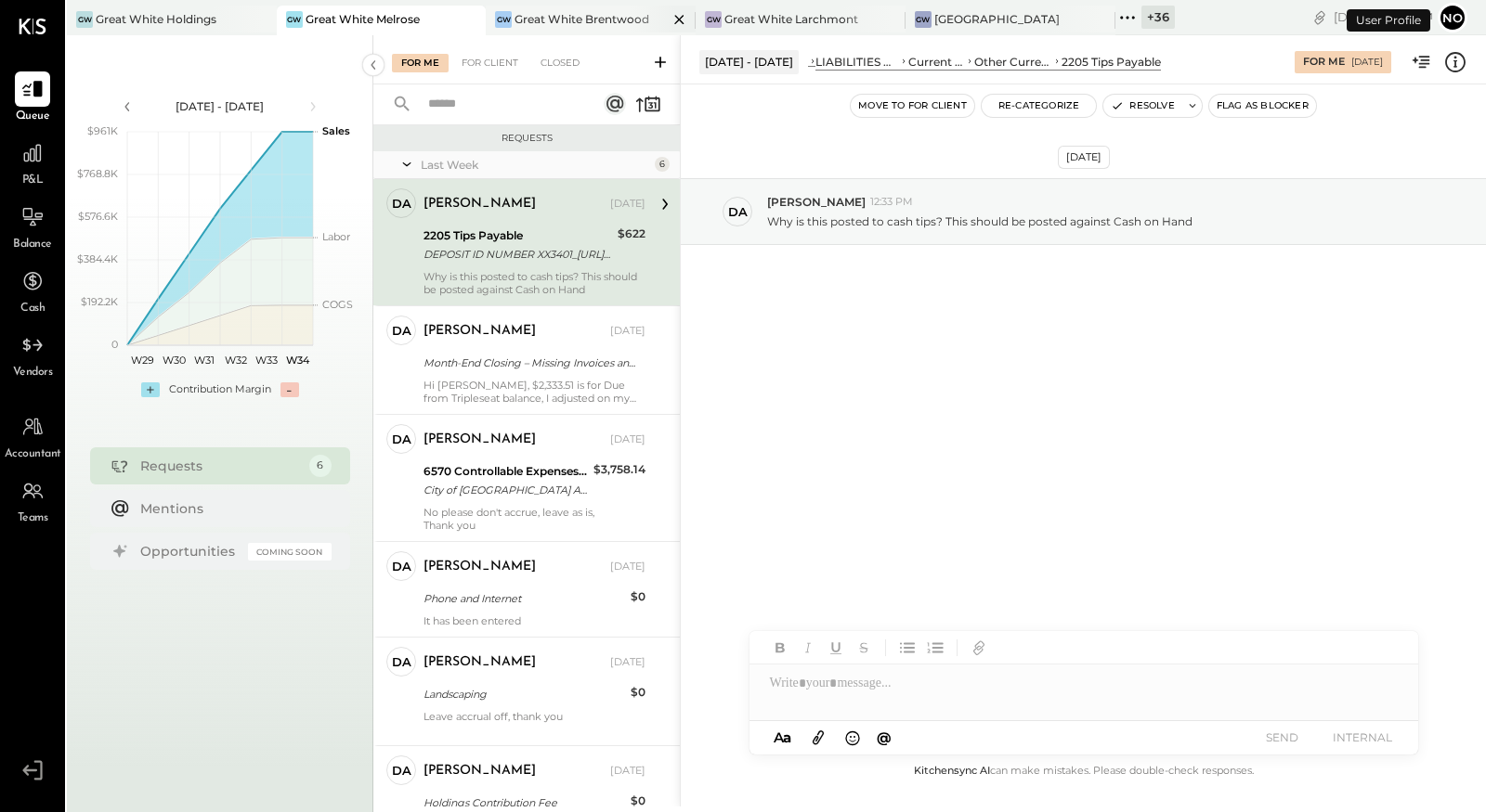
click at [571, 22] on div "Great White Brentwood" at bounding box center [582, 19] width 135 height 16
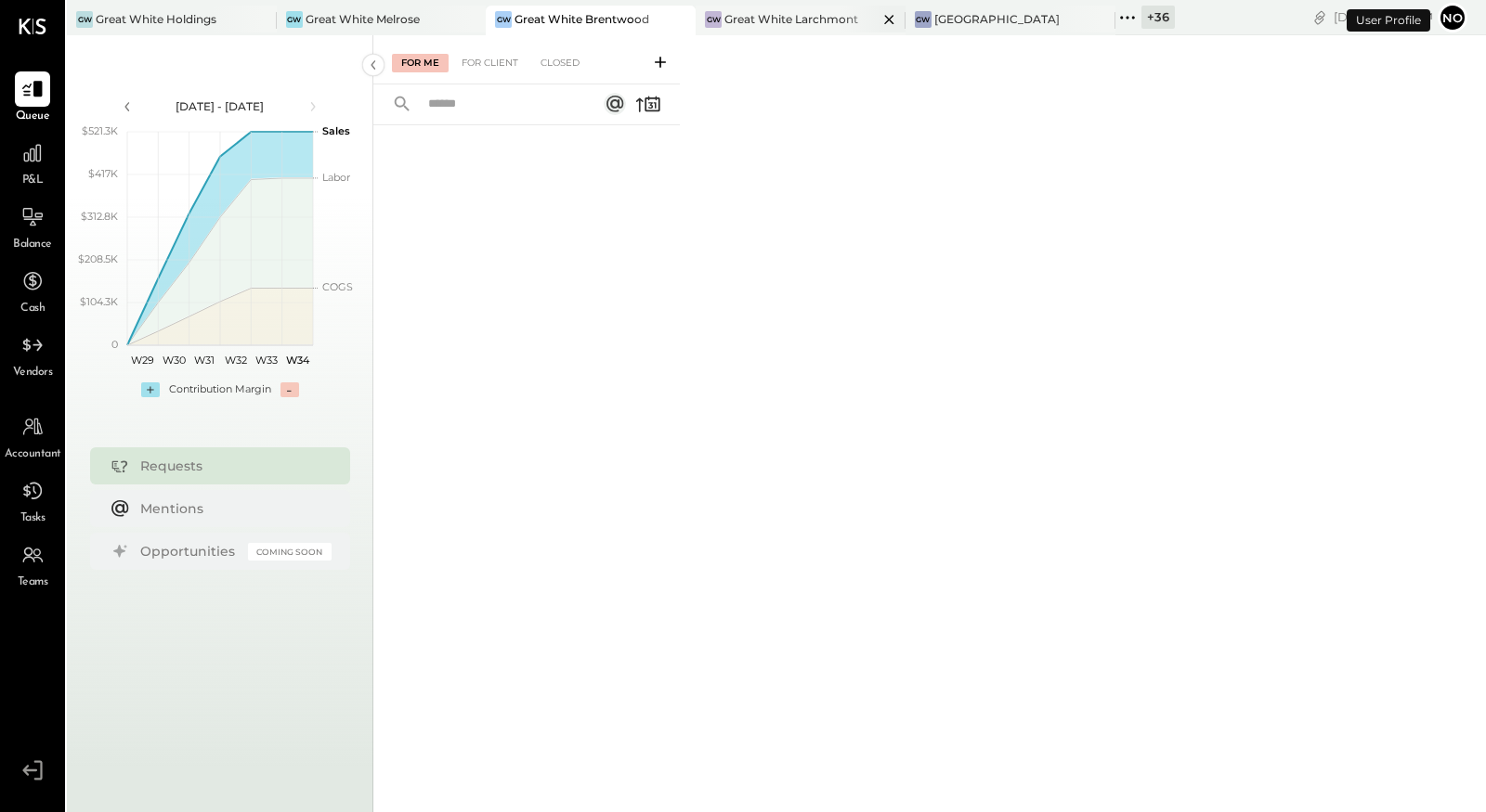
click at [771, 22] on div "Great White Larchmont" at bounding box center [791, 19] width 134 height 16
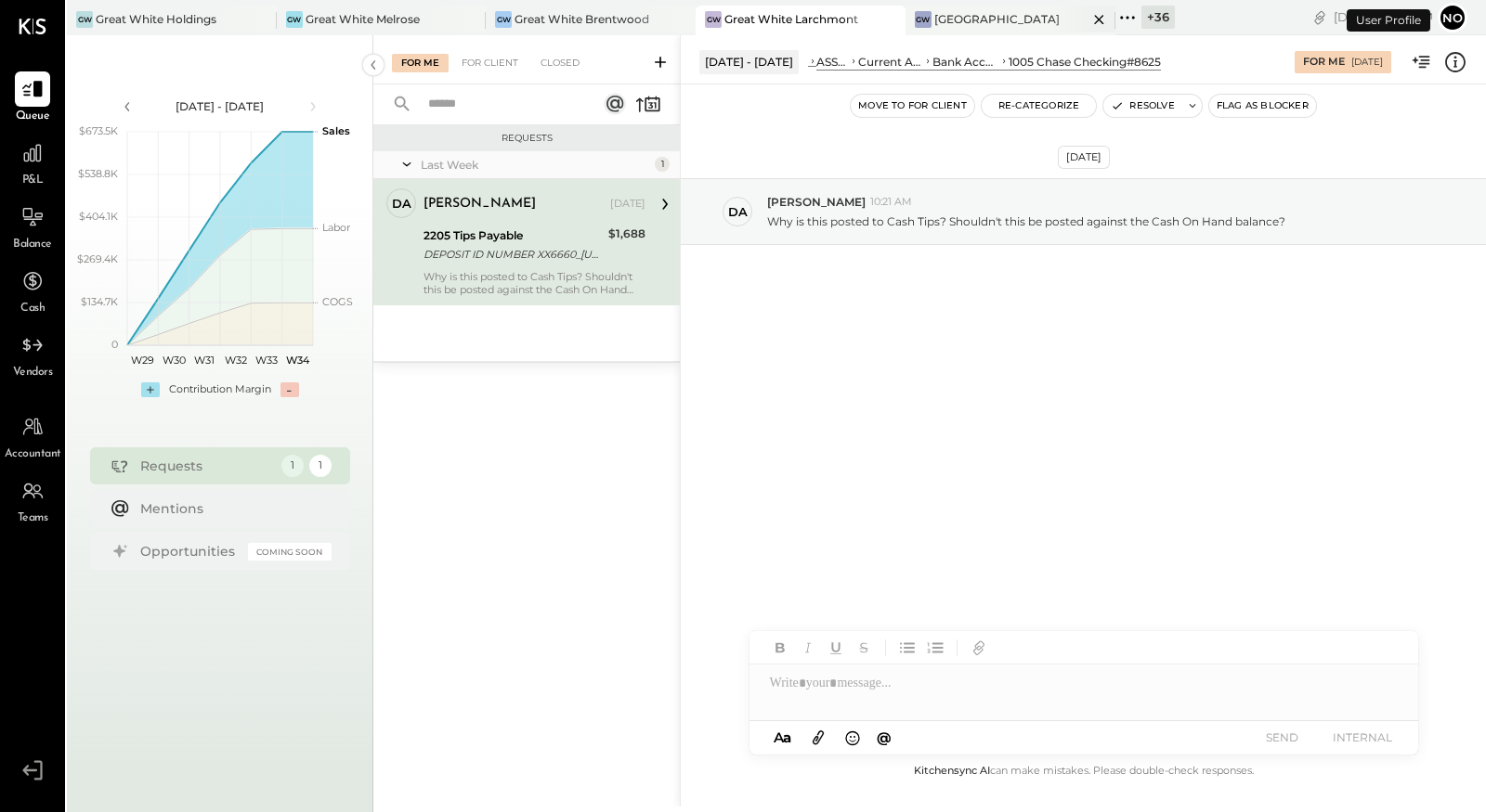
click at [973, 15] on div "[GEOGRAPHIC_DATA]" at bounding box center [997, 19] width 126 height 16
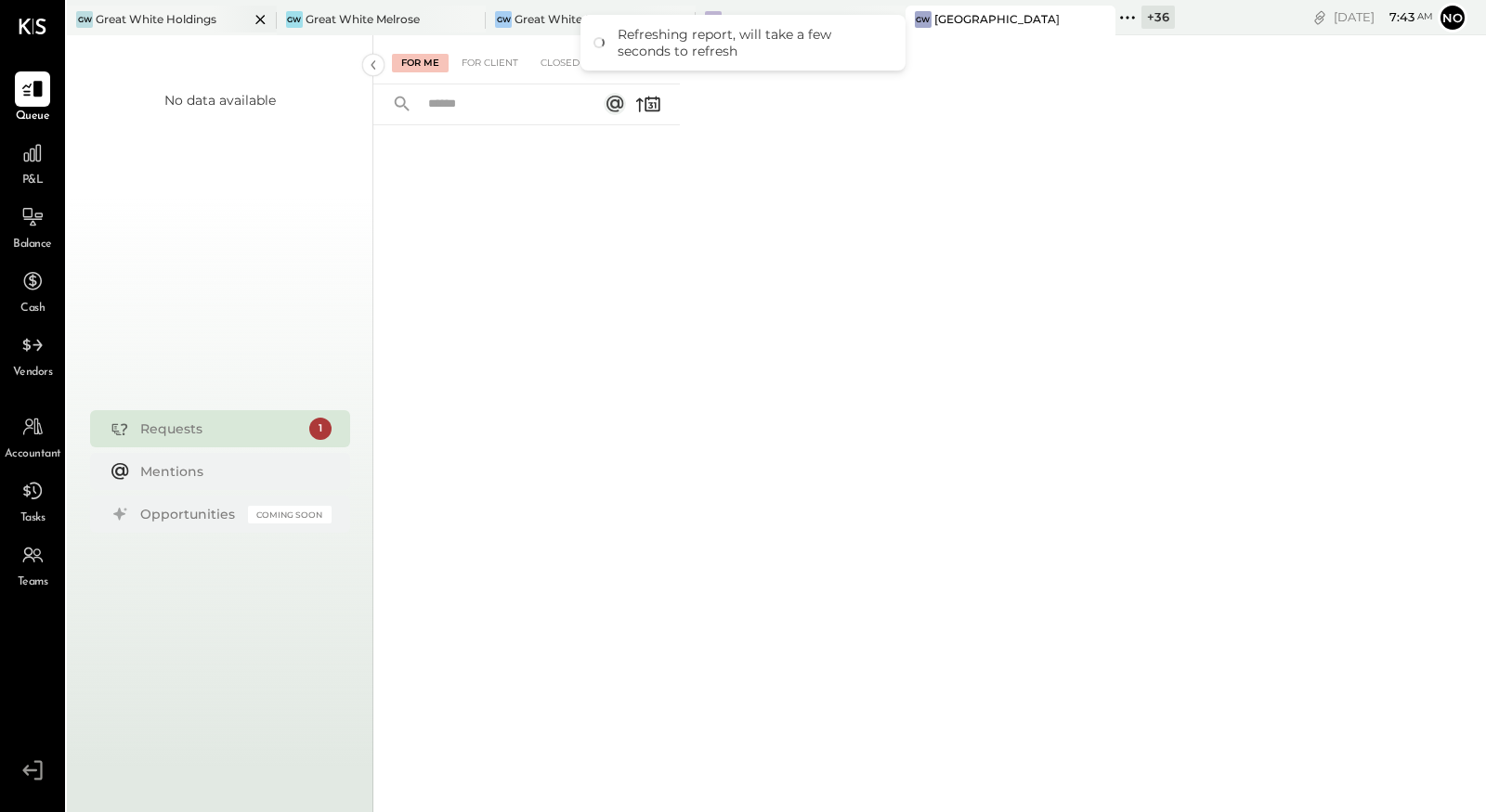
click at [186, 23] on div "Great White Holdings" at bounding box center [156, 19] width 121 height 16
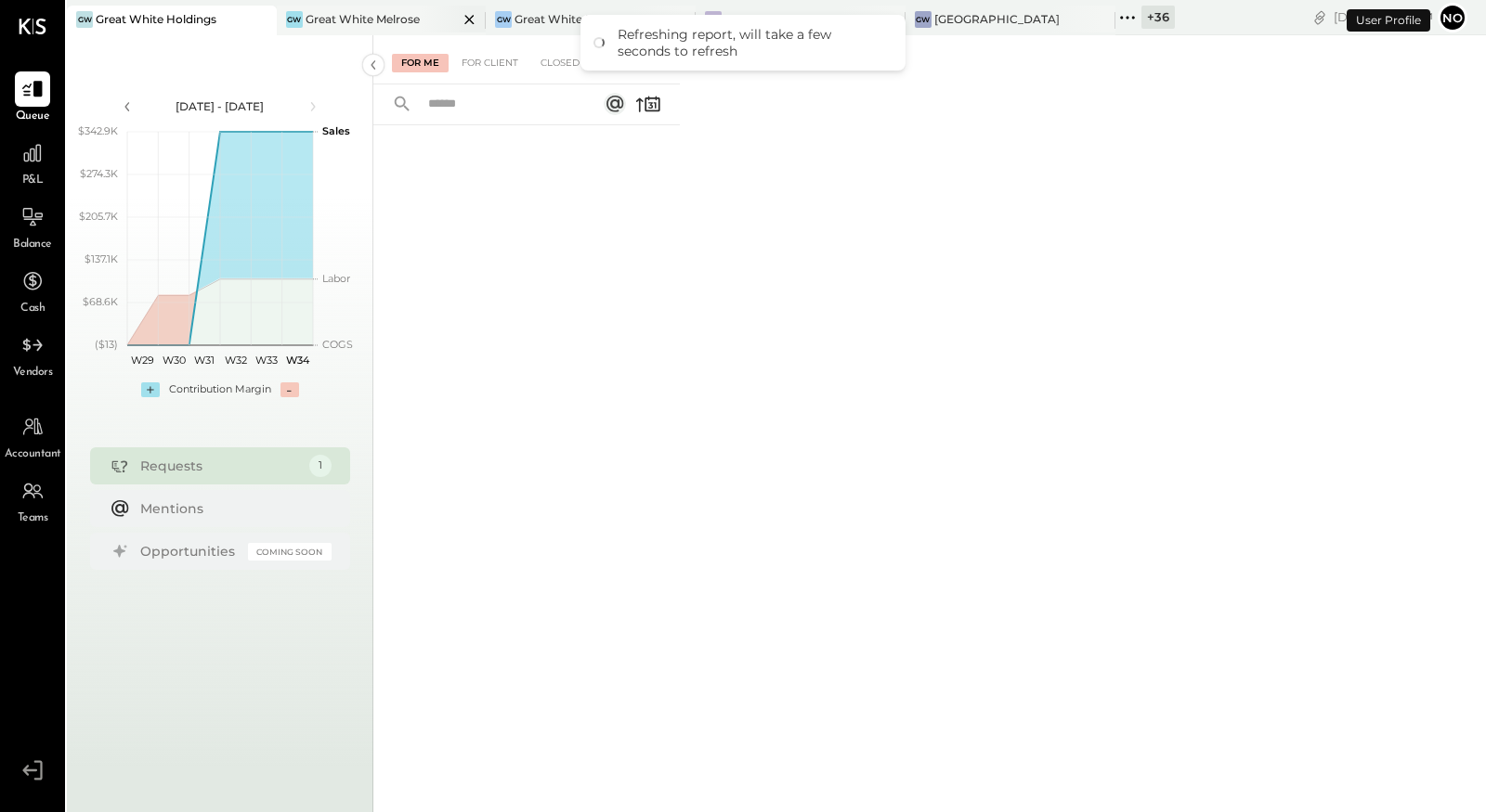
click at [349, 24] on div "Great White Melrose" at bounding box center [363, 19] width 114 height 16
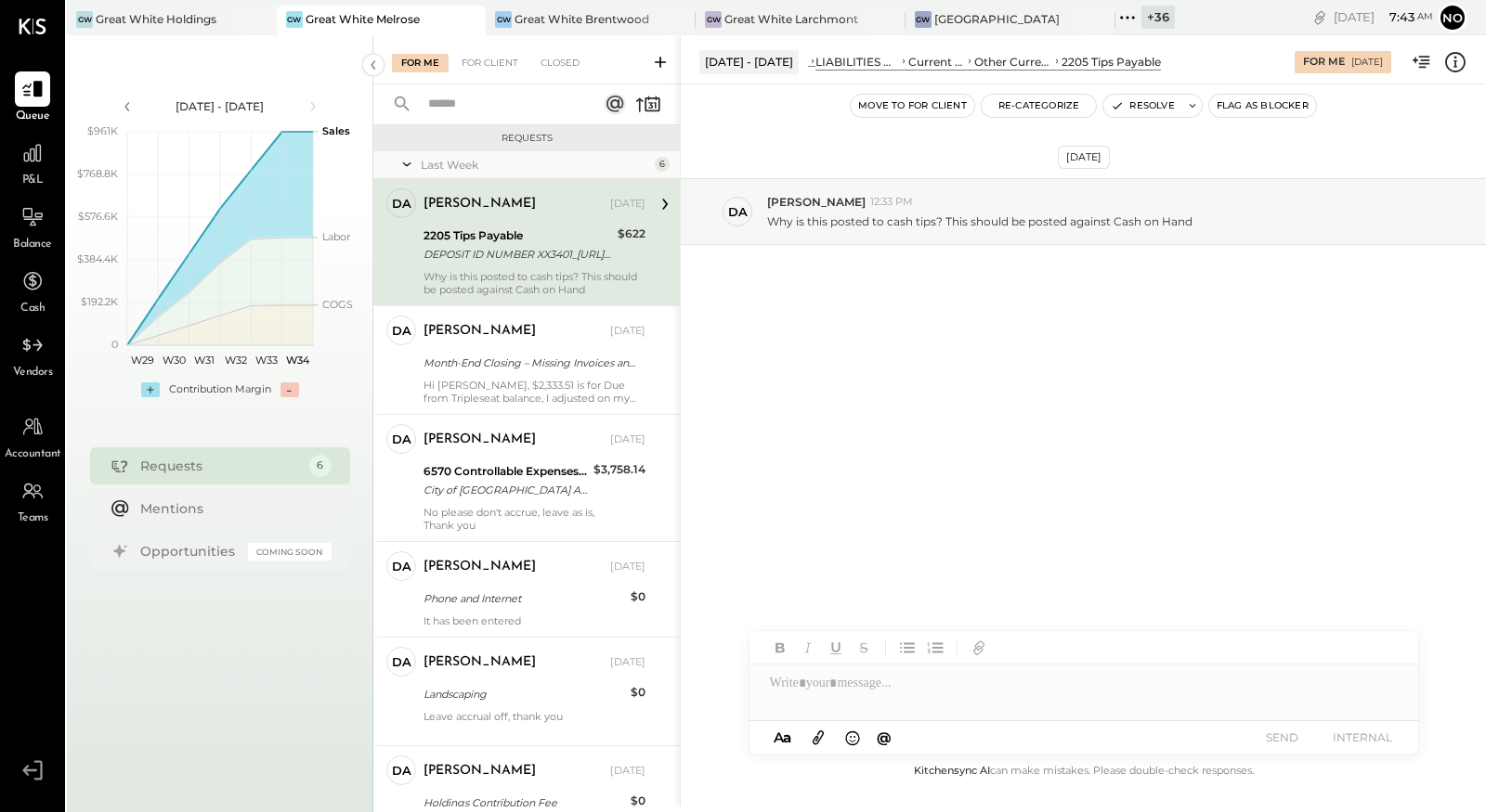
click at [21, 759] on icon at bounding box center [33, 771] width 34 height 28
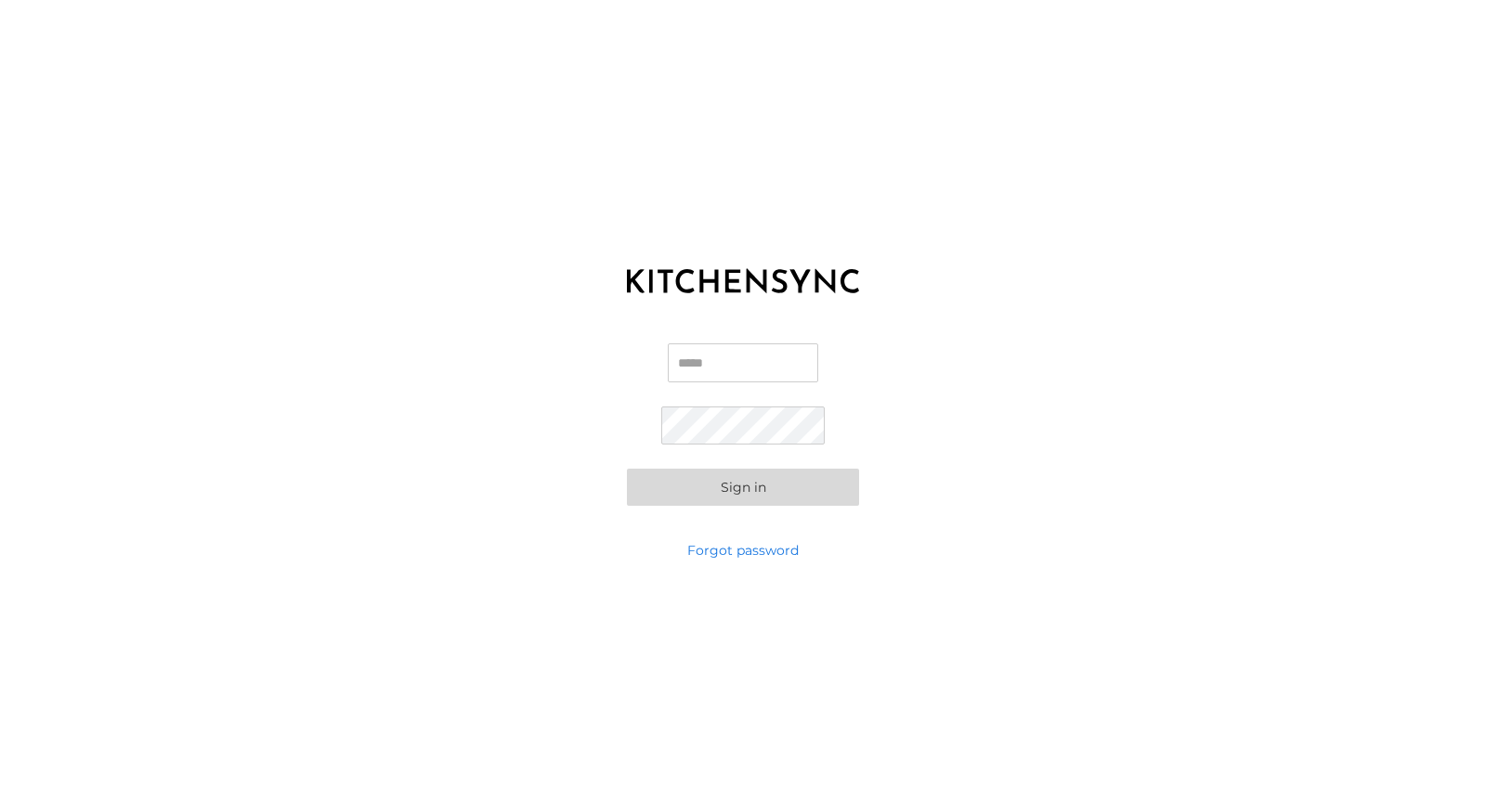
click at [726, 360] on input "Email" at bounding box center [743, 363] width 151 height 39
type input "**********"
click at [939, 395] on div "**********" at bounding box center [743, 425] width 1486 height 232
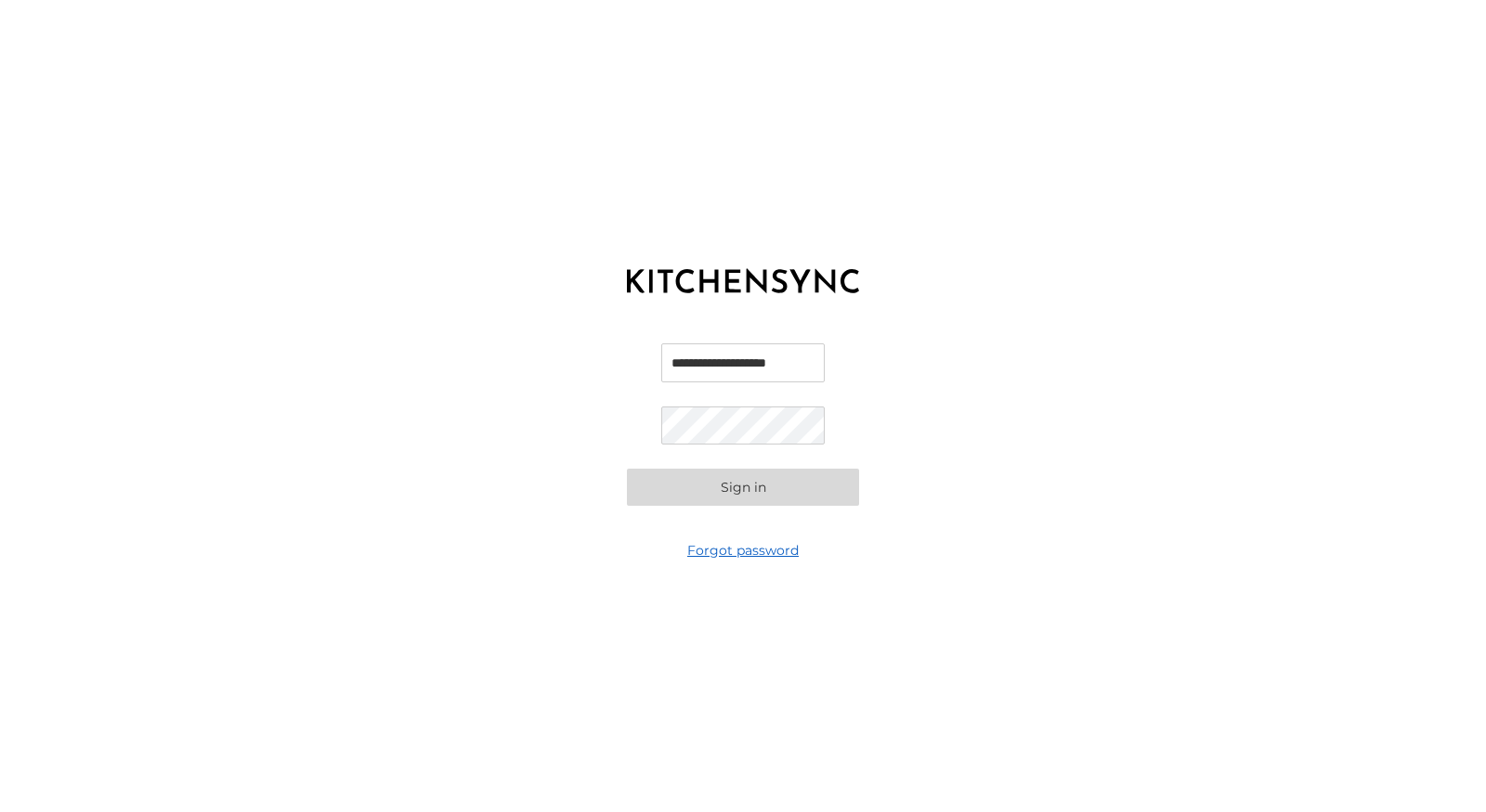
click at [754, 551] on link "Forgot password" at bounding box center [743, 551] width 111 height 19
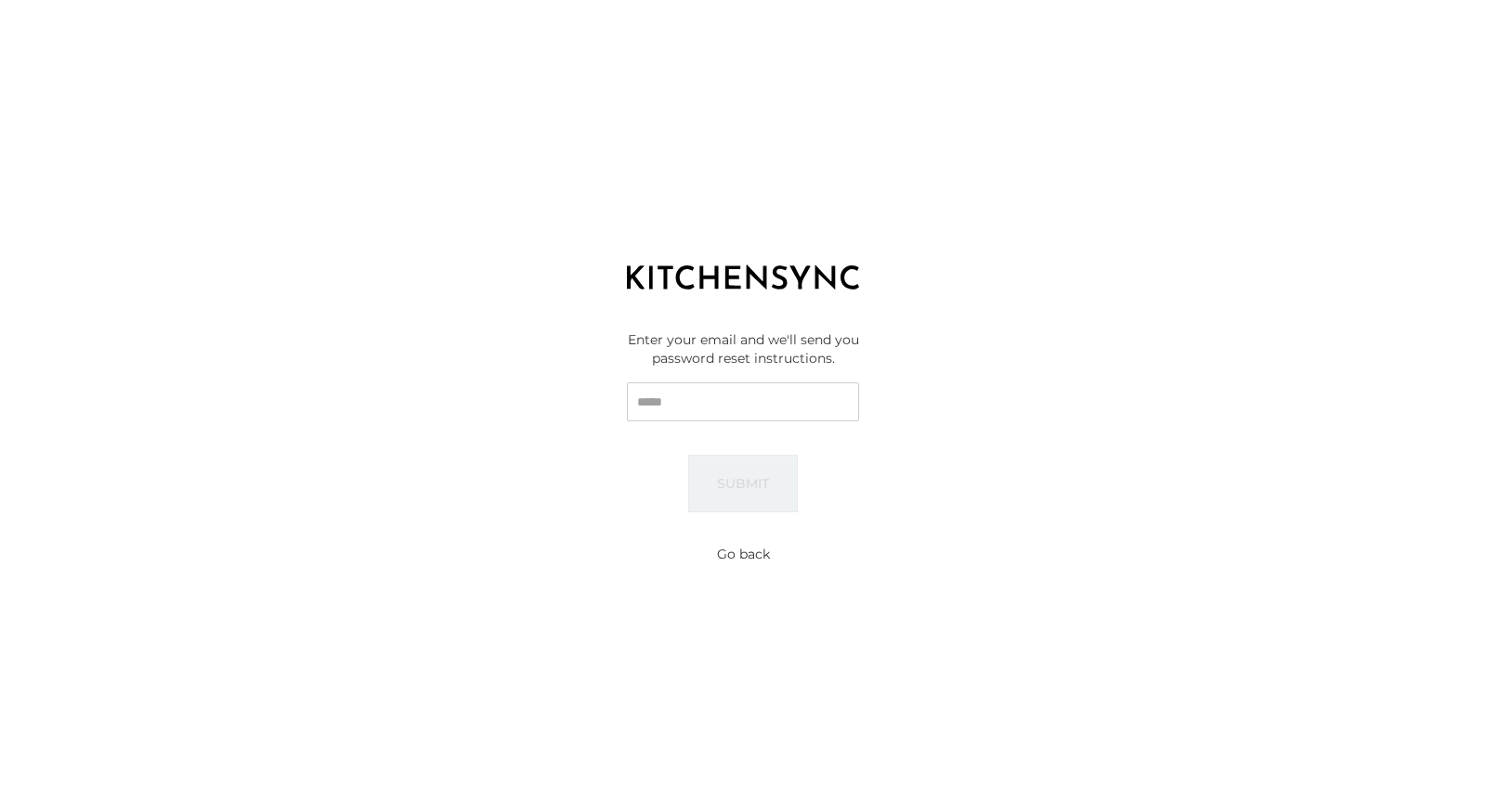
click at [706, 404] on input "Email" at bounding box center [743, 402] width 232 height 39
type input "**********"
click at [745, 496] on button "Submit" at bounding box center [743, 483] width 110 height 57
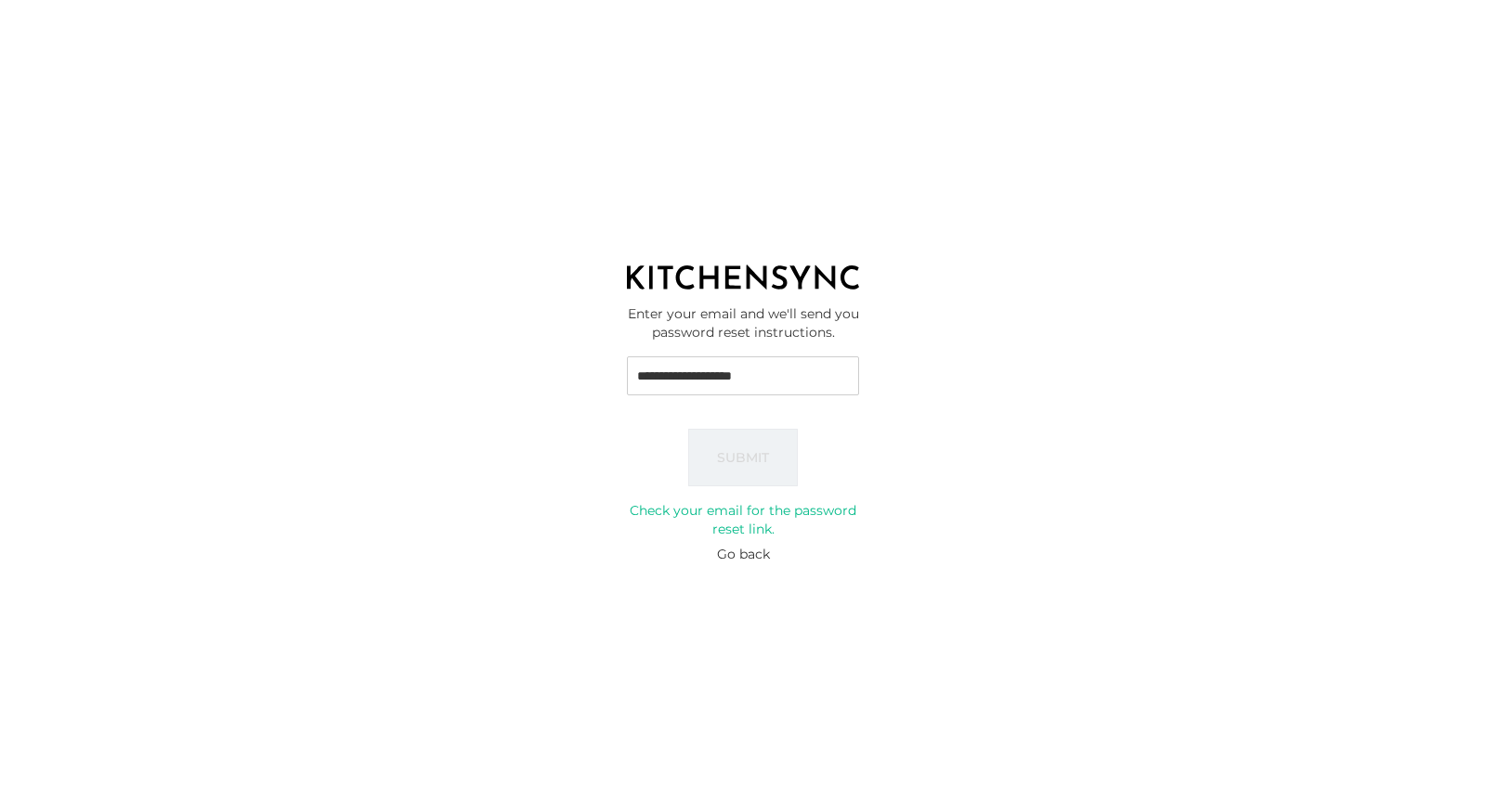
click at [750, 545] on button "Go back" at bounding box center [743, 554] width 53 height 19
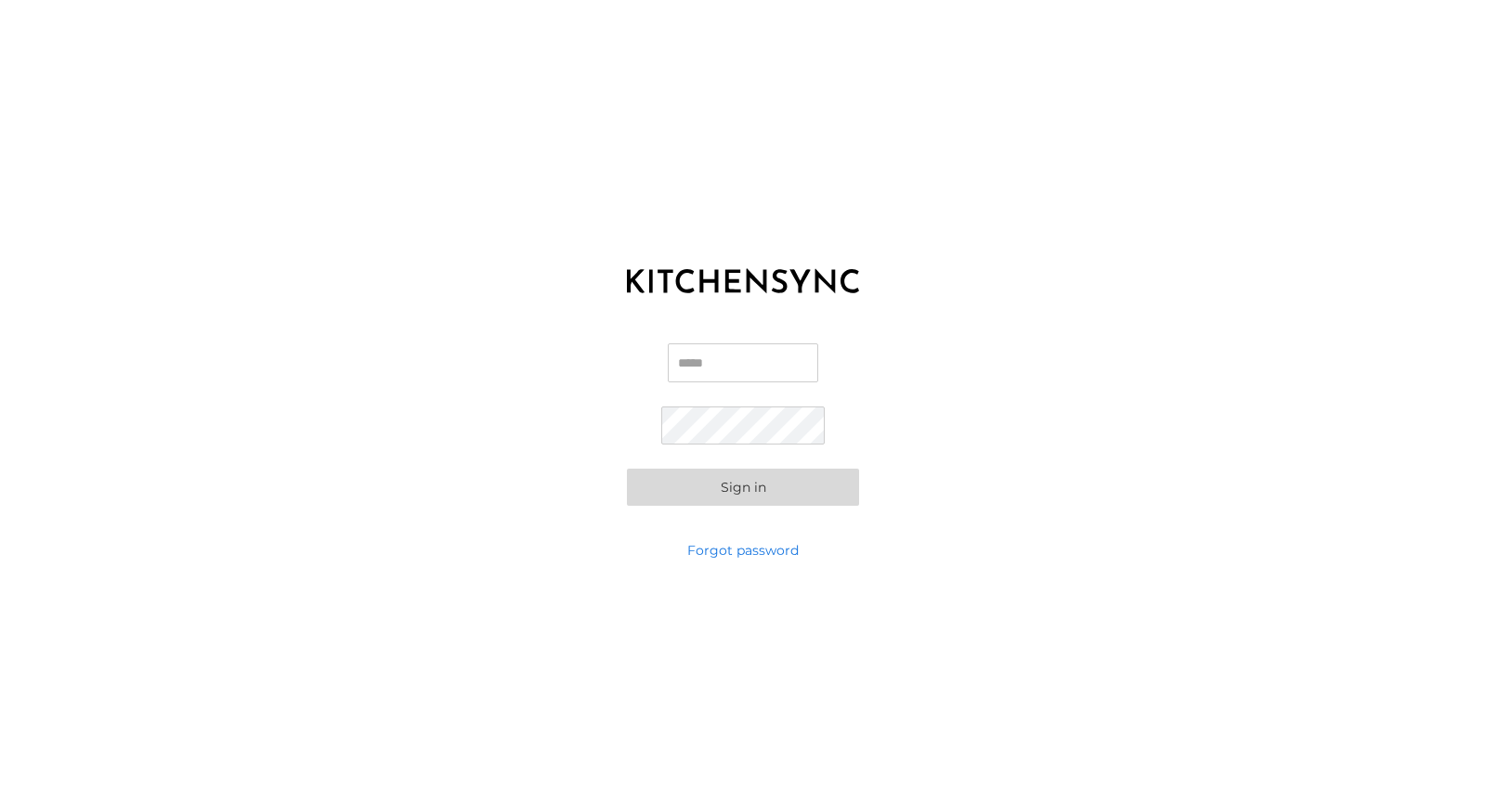
click at [706, 350] on input "Email" at bounding box center [743, 363] width 151 height 39
type input "**********"
click at [0, 812] on com-1password-button at bounding box center [0, 812] width 0 height 0
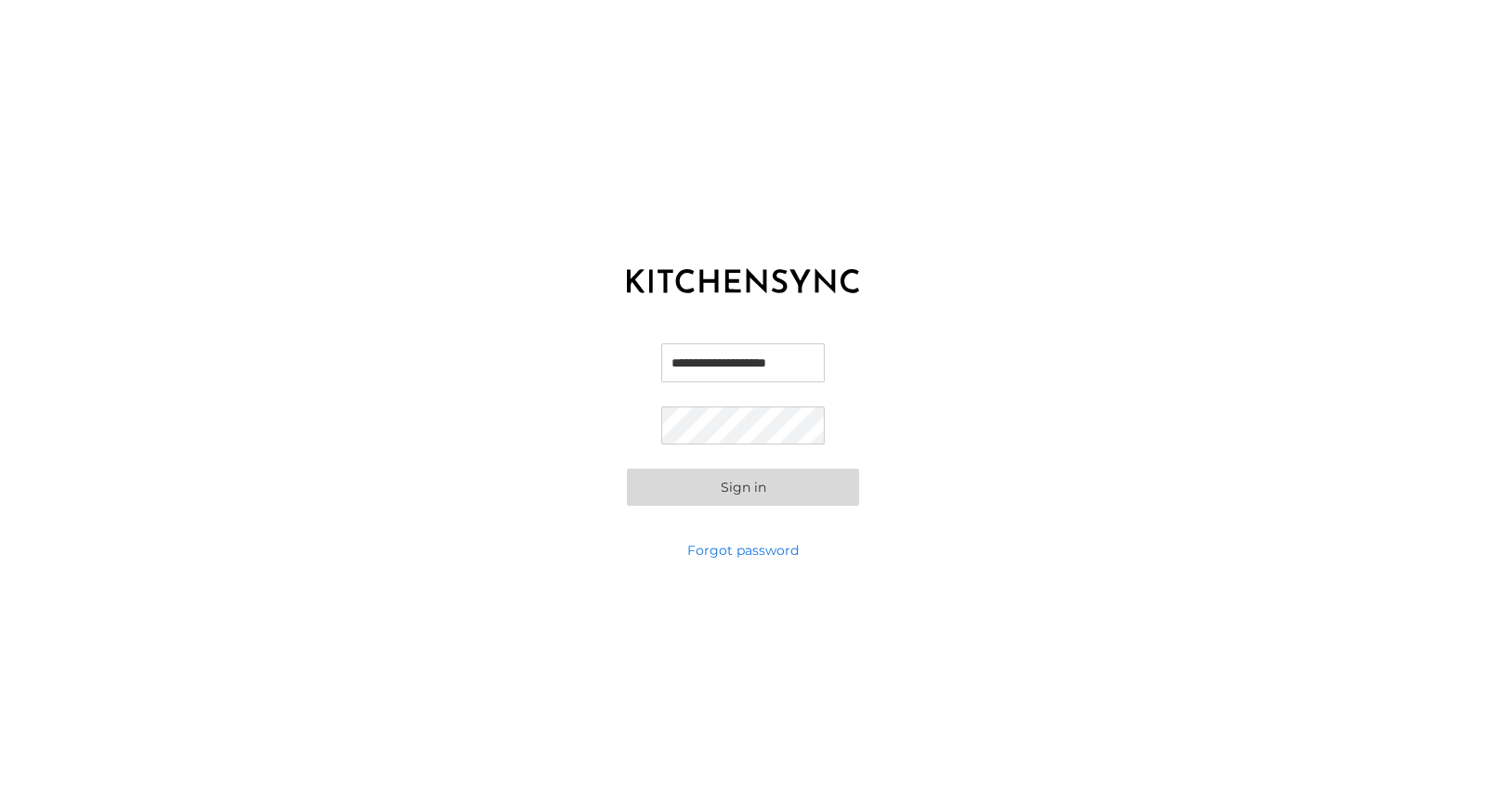
click at [0, 812] on com-1password-button at bounding box center [0, 812] width 0 height 0
drag, startPoint x: 945, startPoint y: 650, endPoint x: 836, endPoint y: 582, distance: 128.5
click at [943, 643] on div "**********" at bounding box center [743, 406] width 1486 height 812
click at [765, 497] on button "Sign in" at bounding box center [743, 488] width 232 height 37
